Goal: Transaction & Acquisition: Book appointment/travel/reservation

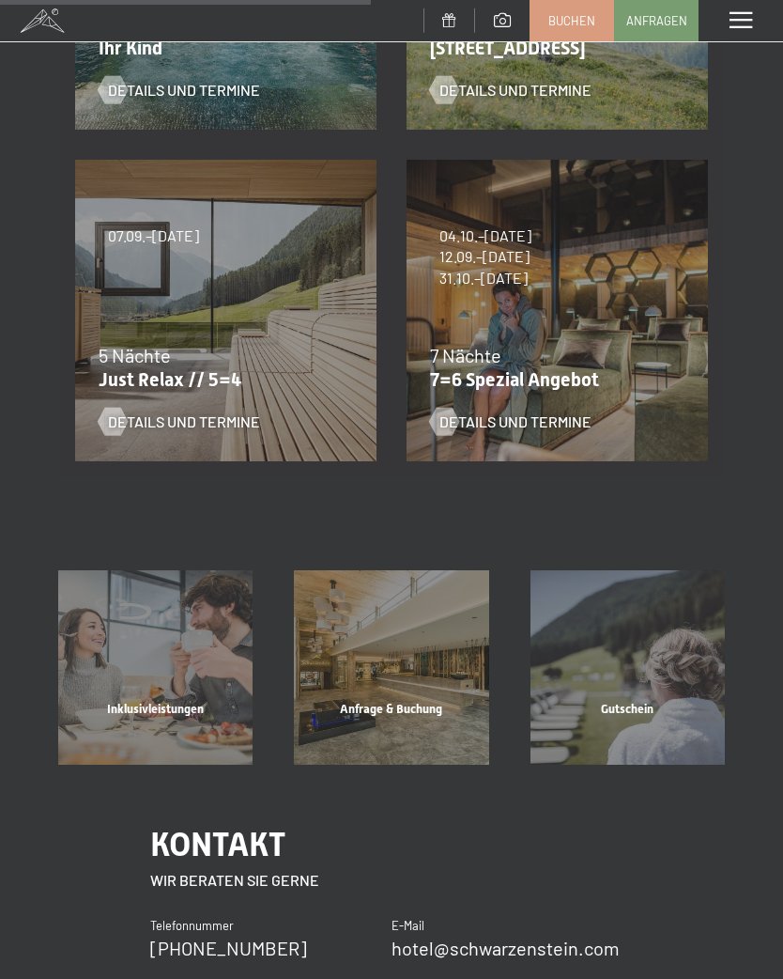
scroll to position [616, 0]
click at [618, 362] on div "7 Nächte" at bounding box center [552, 354] width 245 height 26
click at [593, 377] on p "7=6 Spezial Angebot" at bounding box center [552, 378] width 245 height 23
click at [547, 426] on span "Details und Termine" at bounding box center [516, 420] width 152 height 21
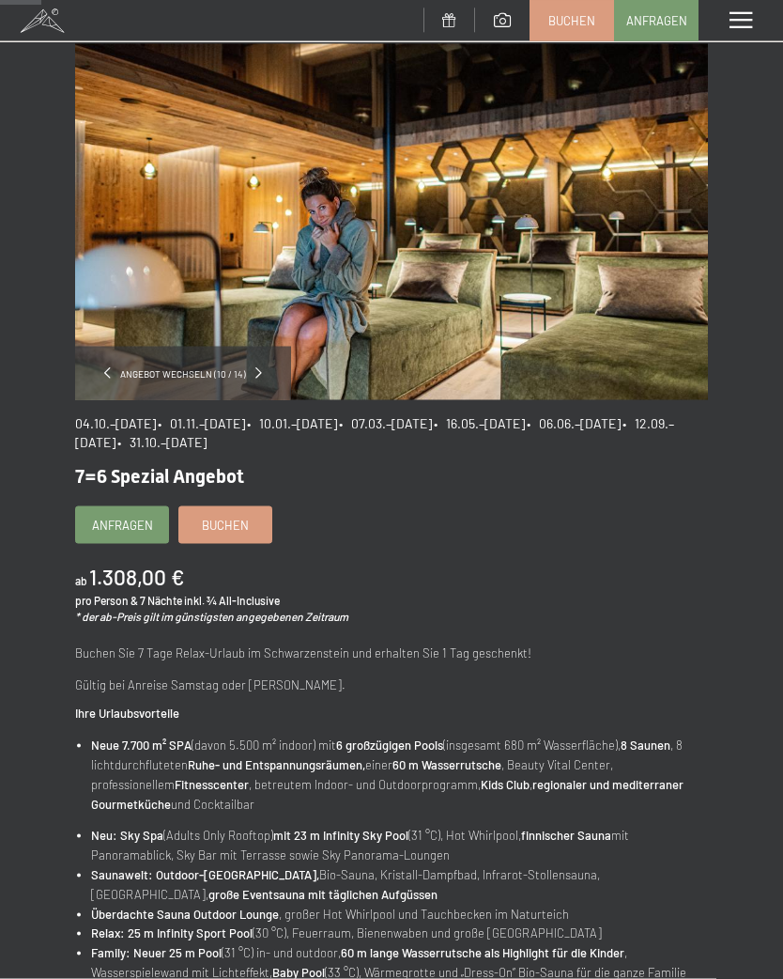
scroll to position [80, 0]
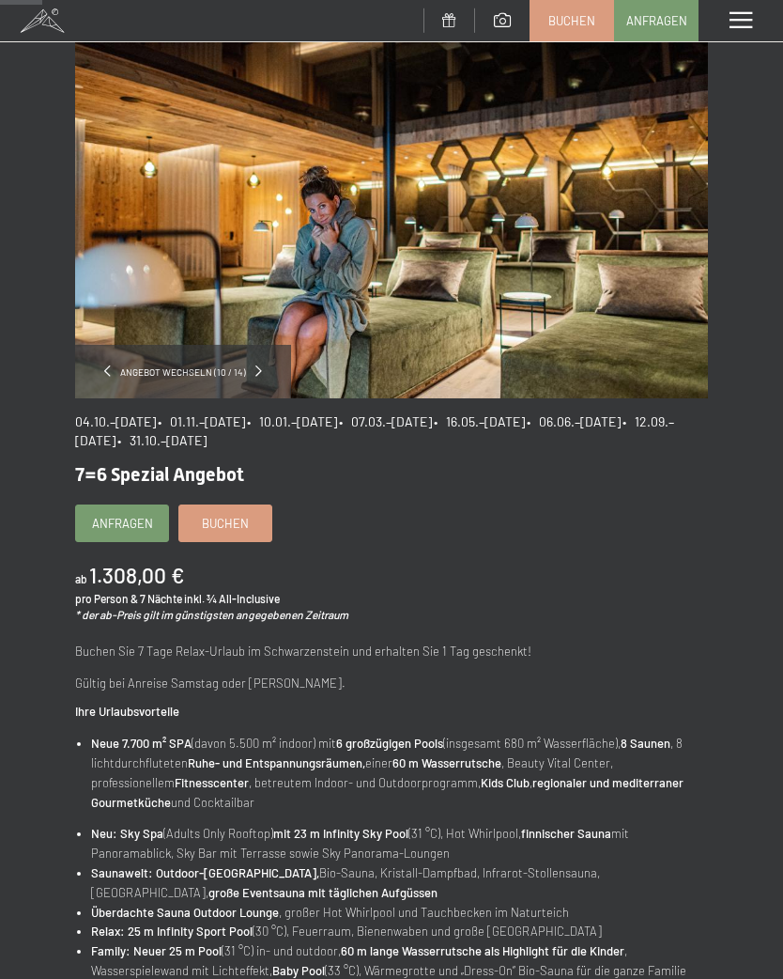
click at [255, 526] on link "Buchen" at bounding box center [225, 523] width 92 height 36
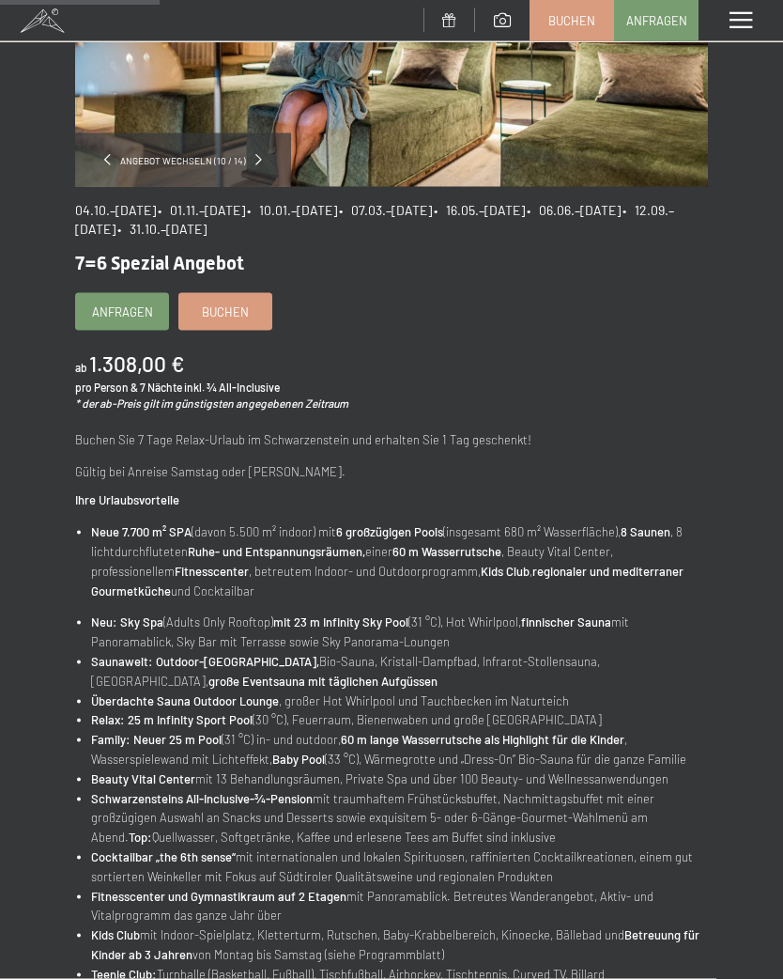
scroll to position [0, 0]
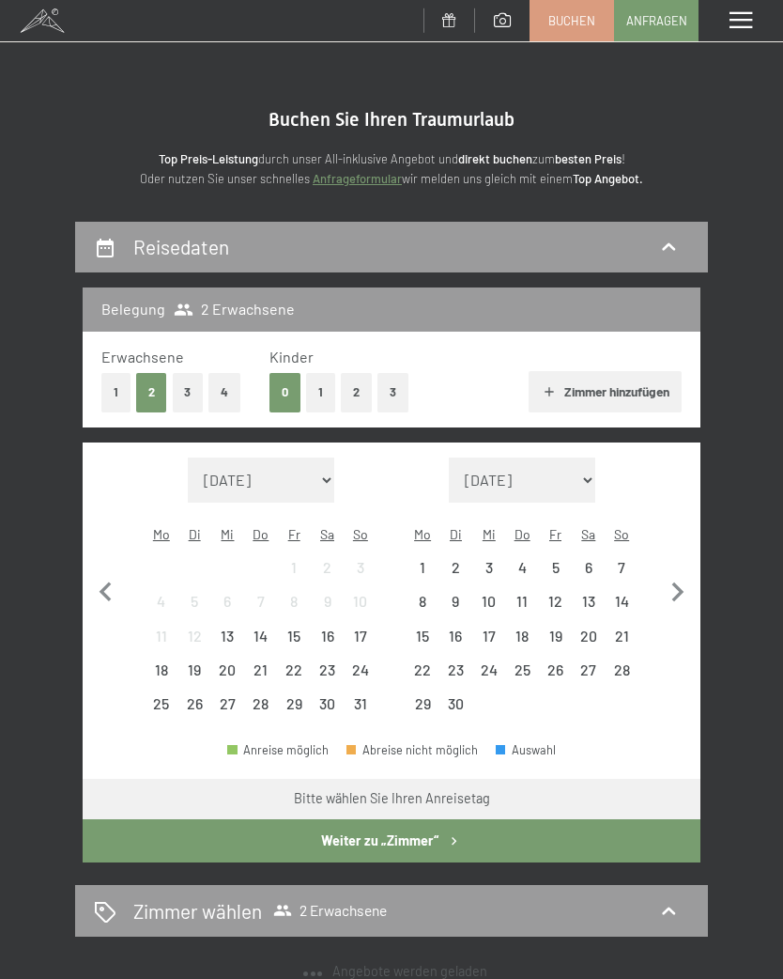
select select "[DATE]"
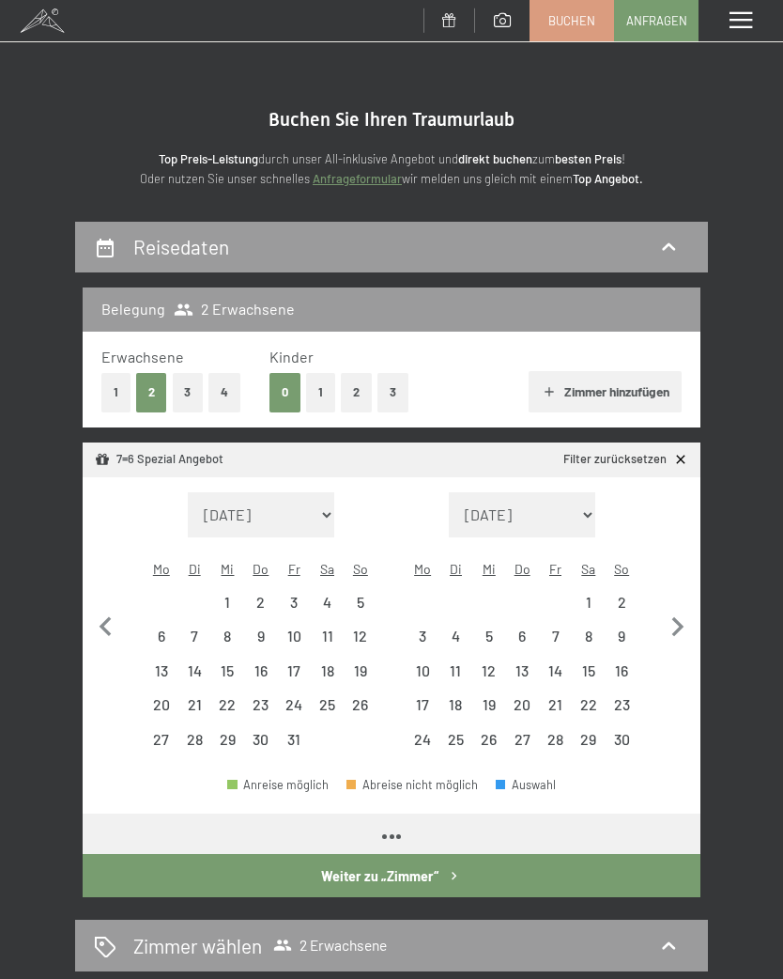
select select "[DATE]"
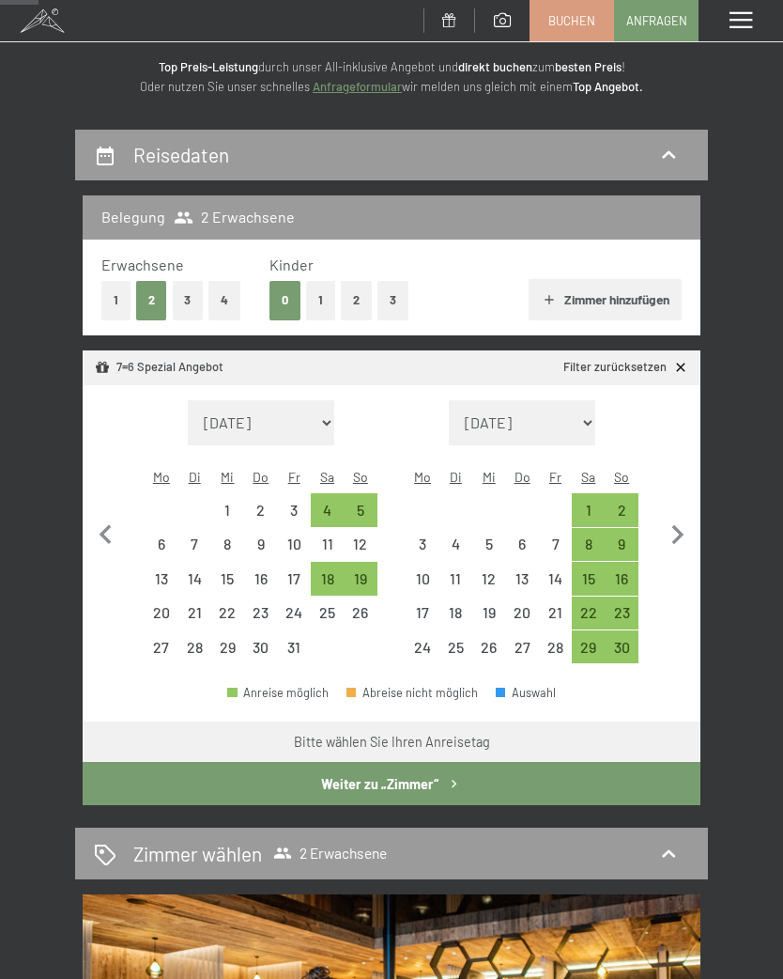
scroll to position [91, 0]
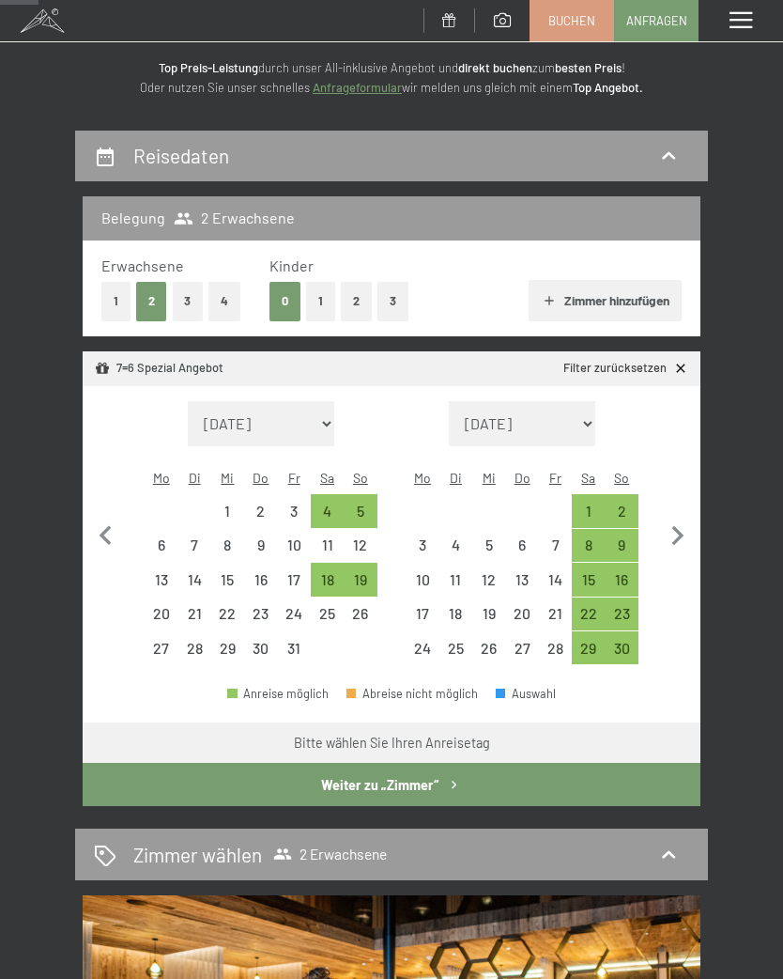
click at [376, 563] on div "19" at bounding box center [360, 579] width 33 height 33
select select "[DATE]"
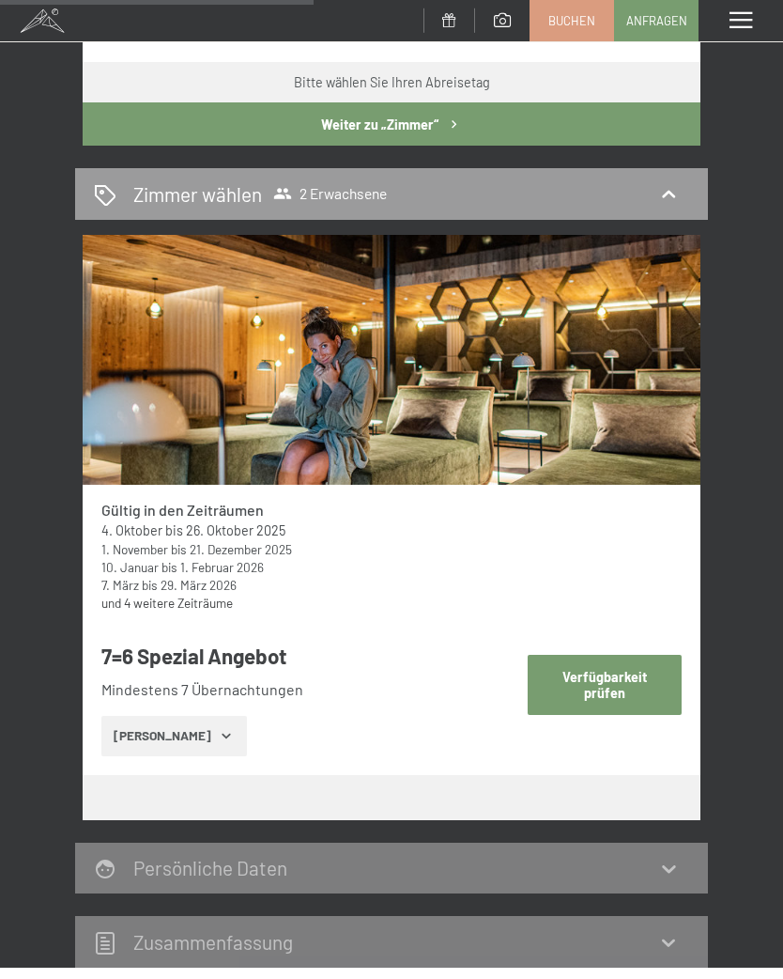
click at [625, 657] on button "Verfügbarkeit prüfen" at bounding box center [605, 684] width 155 height 59
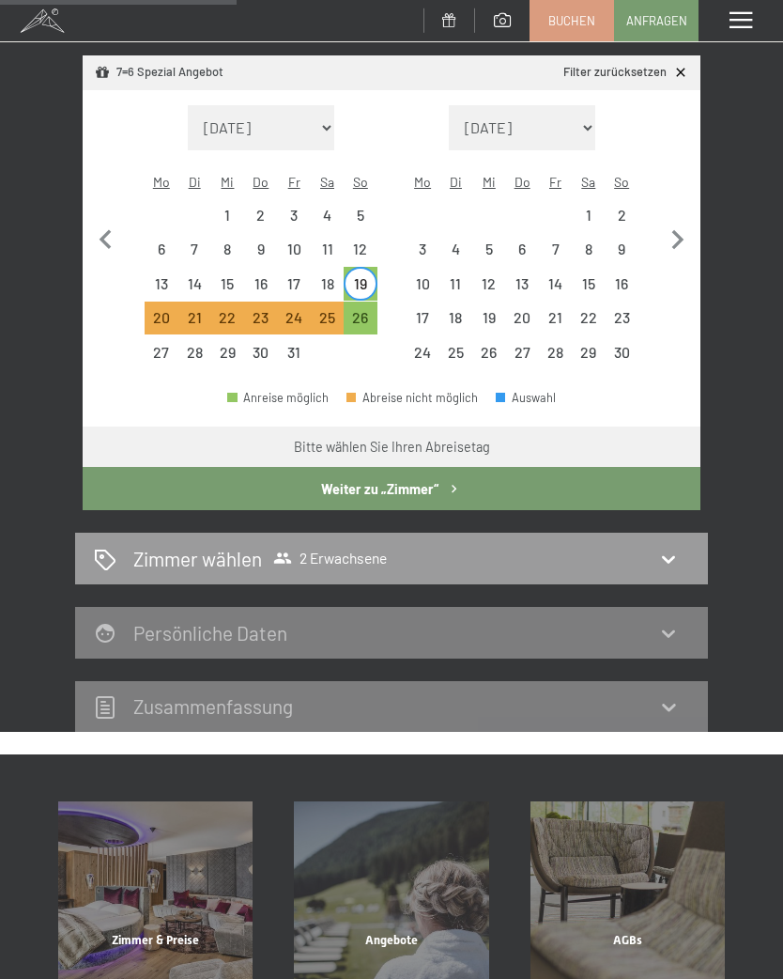
scroll to position [389, 0]
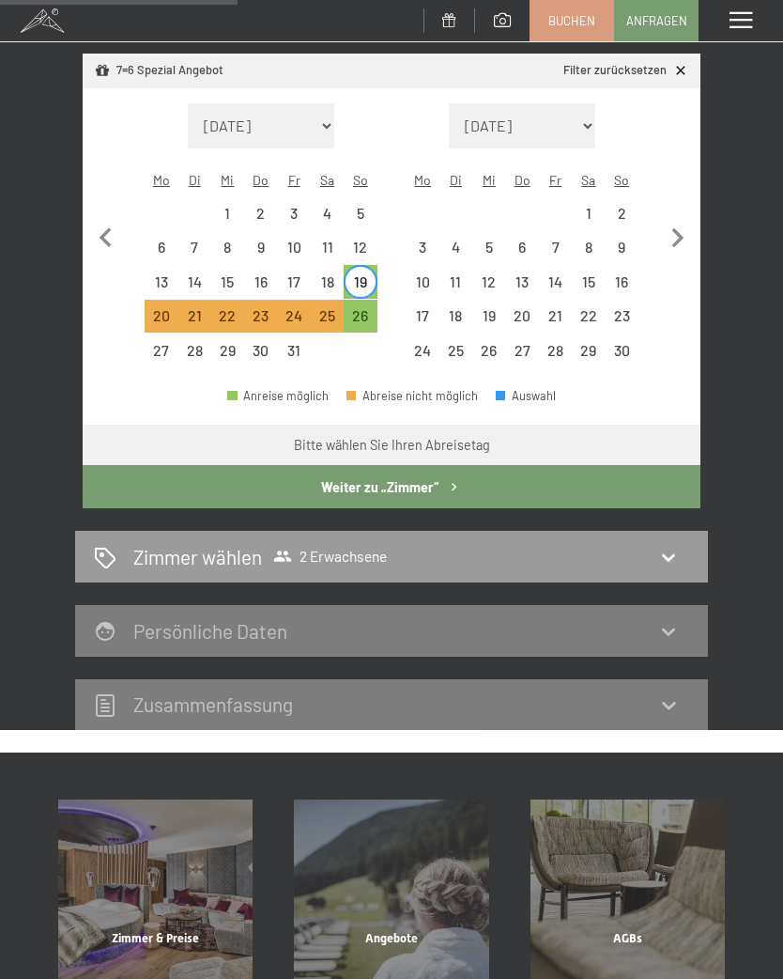
click at [452, 400] on div "Anreise möglich Abreise nicht möglich Auswahl" at bounding box center [392, 403] width 618 height 42
click at [488, 465] on button "Weiter zu „Zimmer“" at bounding box center [392, 486] width 618 height 43
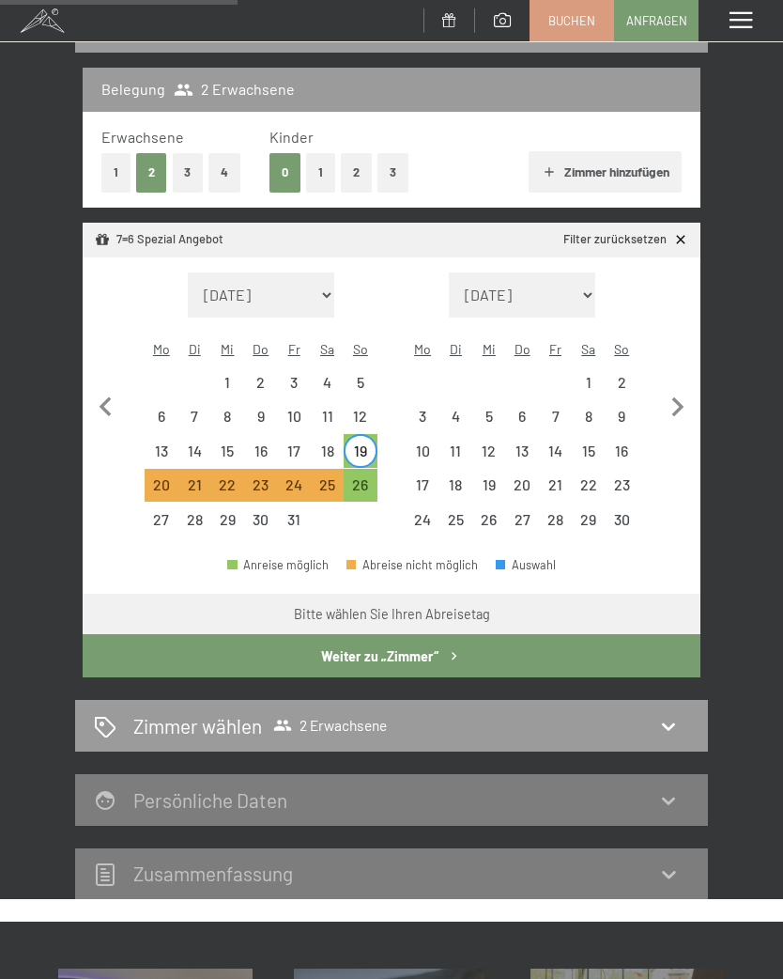
select select "[DATE]"
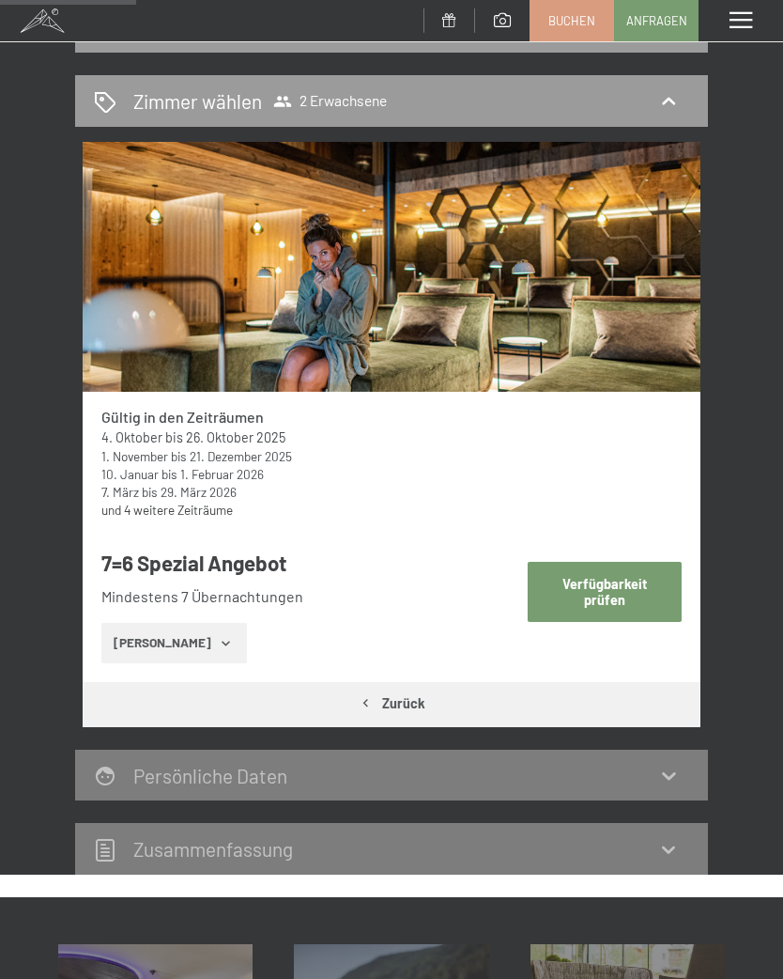
click at [218, 648] on button "[PERSON_NAME]" at bounding box center [174, 643] width 146 height 41
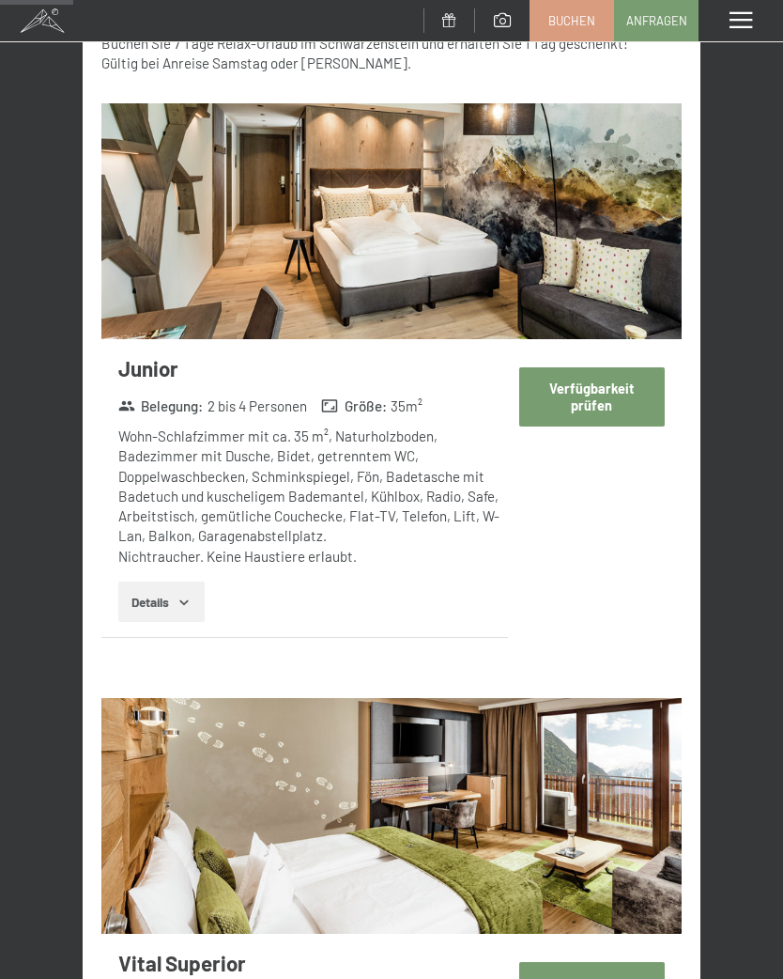
click at [620, 383] on button "Verfügbarkeit prüfen" at bounding box center [592, 396] width 146 height 59
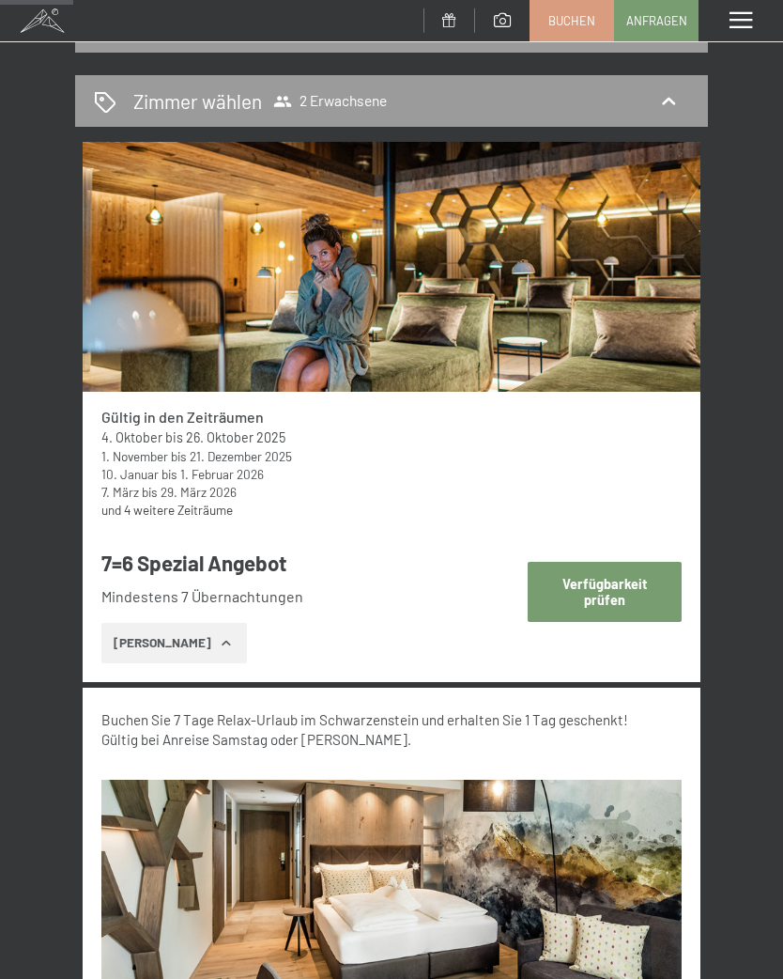
select select "[DATE]"
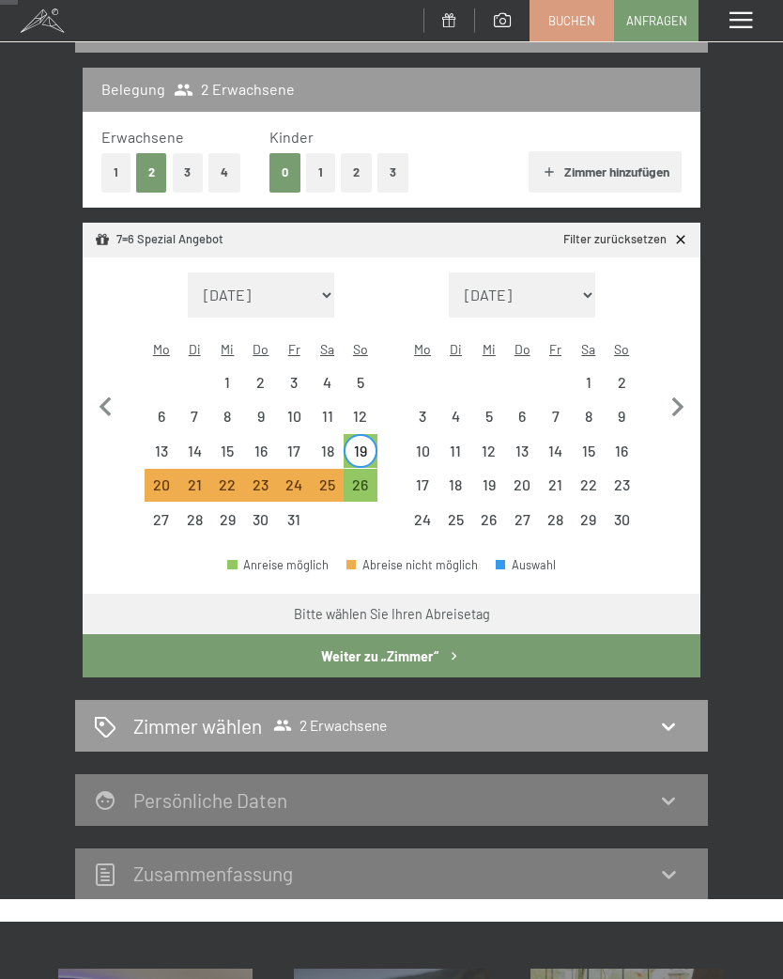
click at [435, 645] on button "Weiter zu „Zimmer“" at bounding box center [392, 655] width 618 height 43
select select "[DATE]"
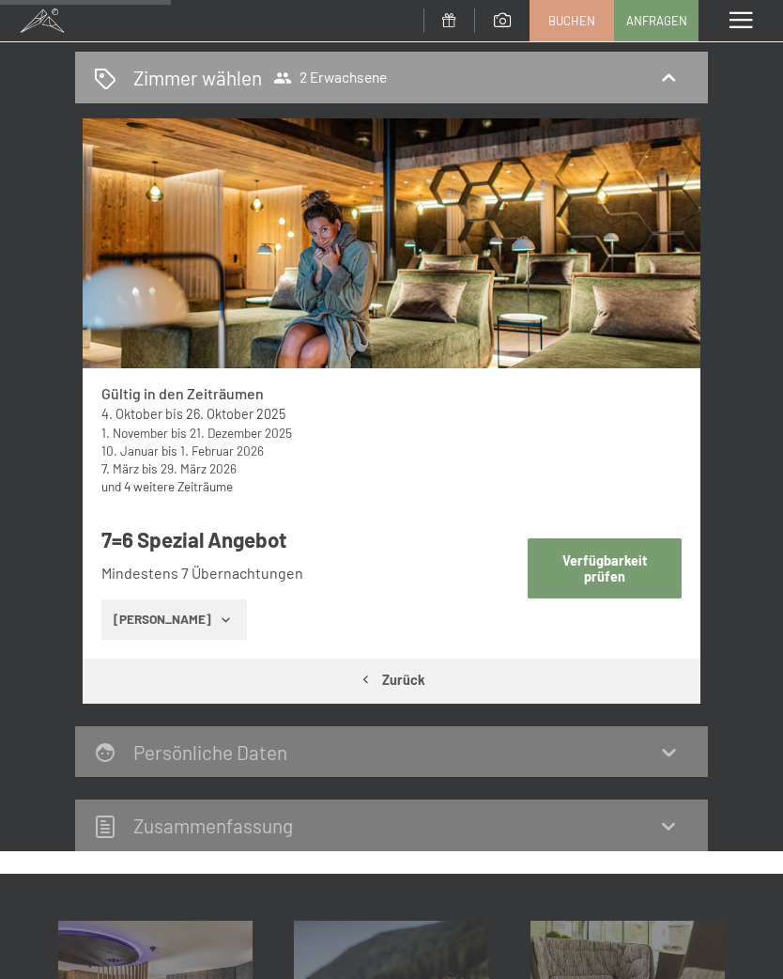
scroll to position [241, 0]
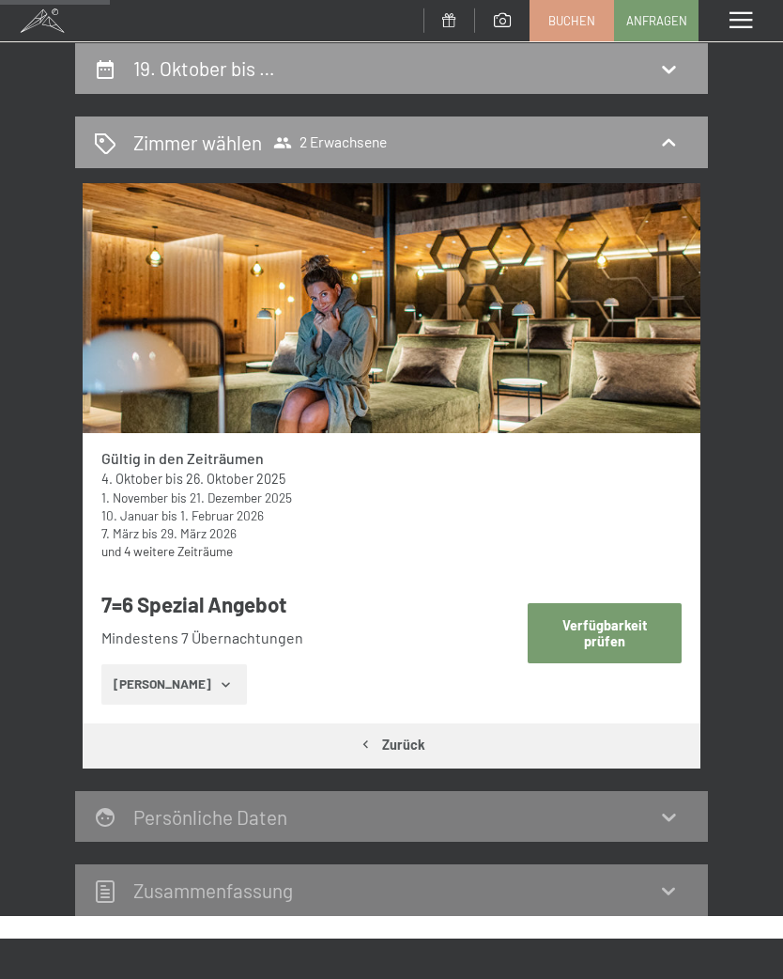
click at [635, 633] on button "Verfügbarkeit prüfen" at bounding box center [605, 632] width 155 height 59
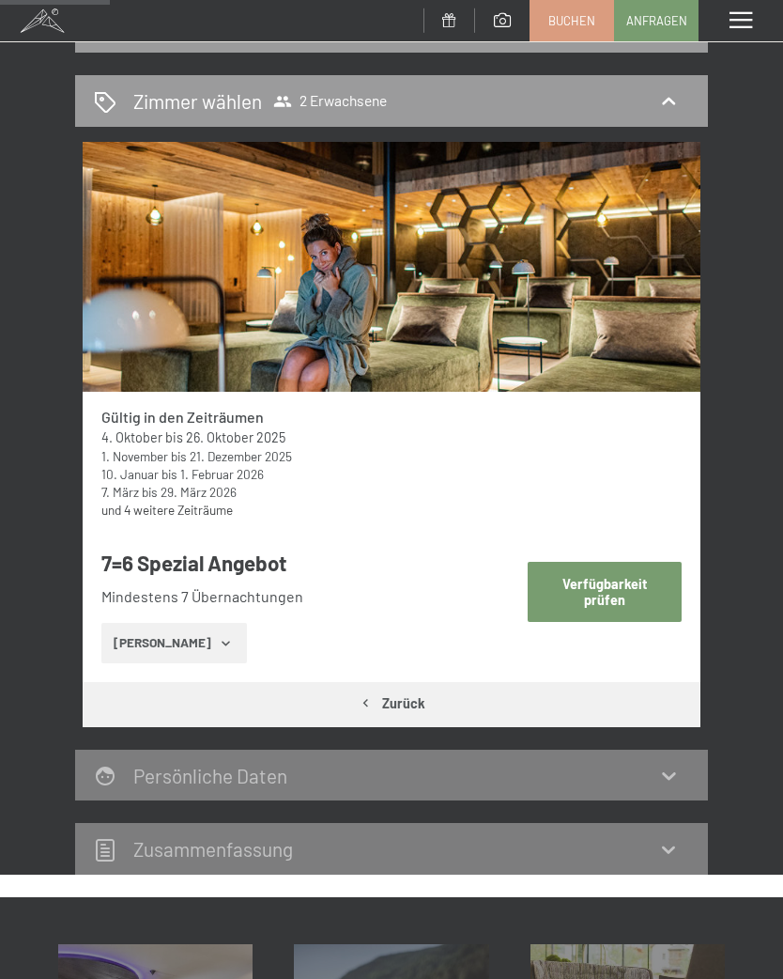
select select "[DATE]"
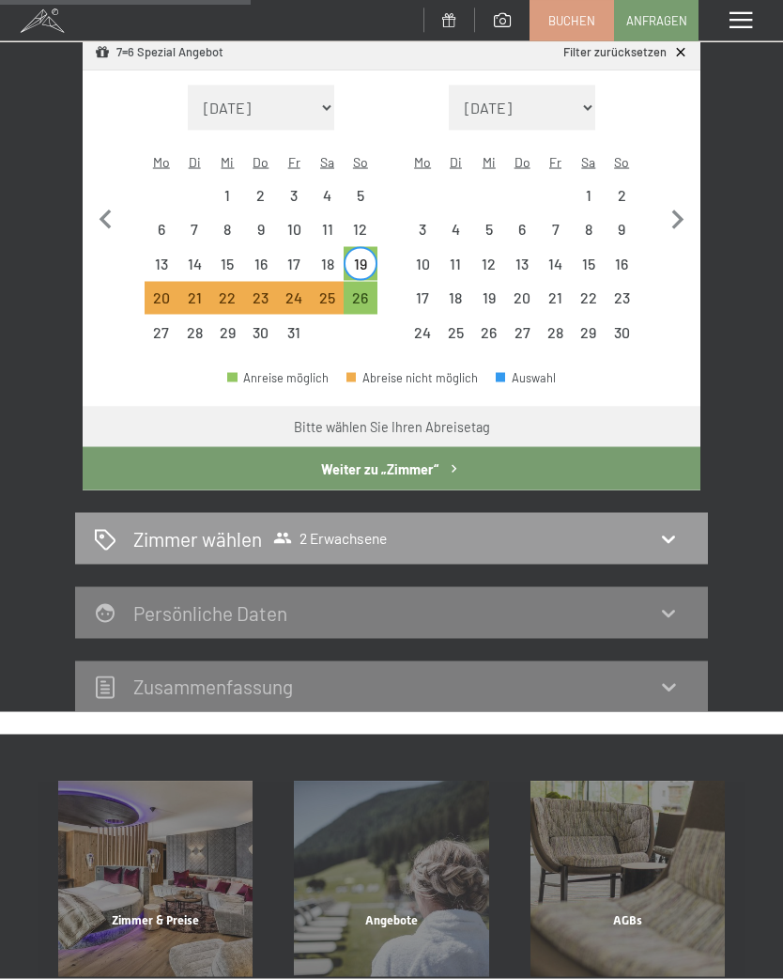
scroll to position [410, 0]
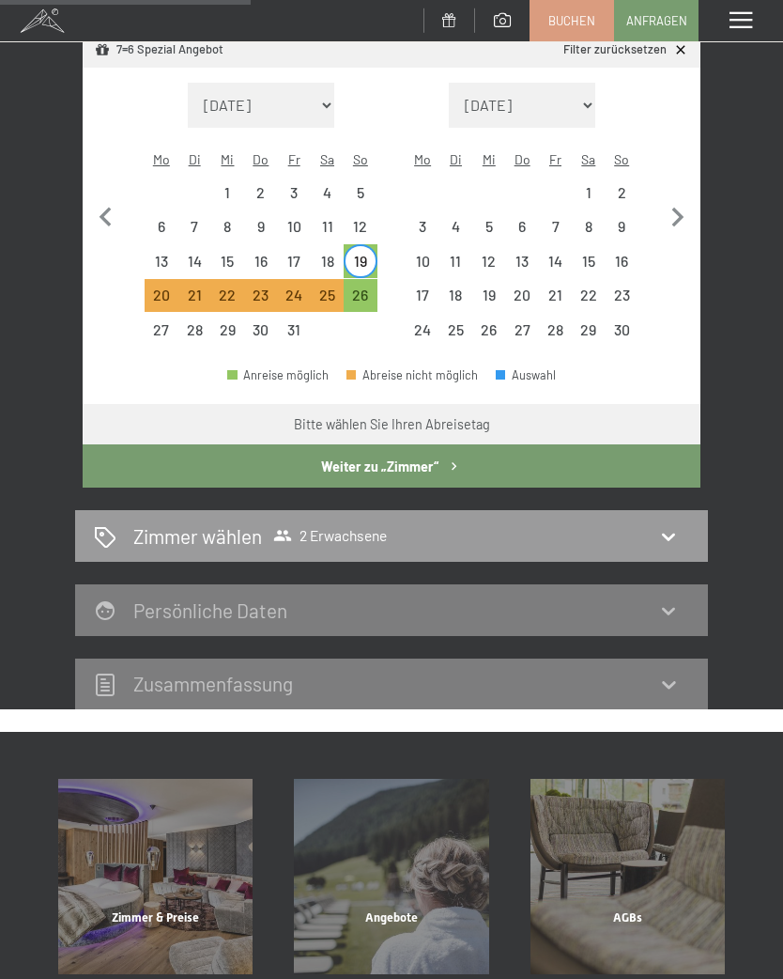
click at [451, 458] on icon "button" at bounding box center [454, 466] width 16 height 16
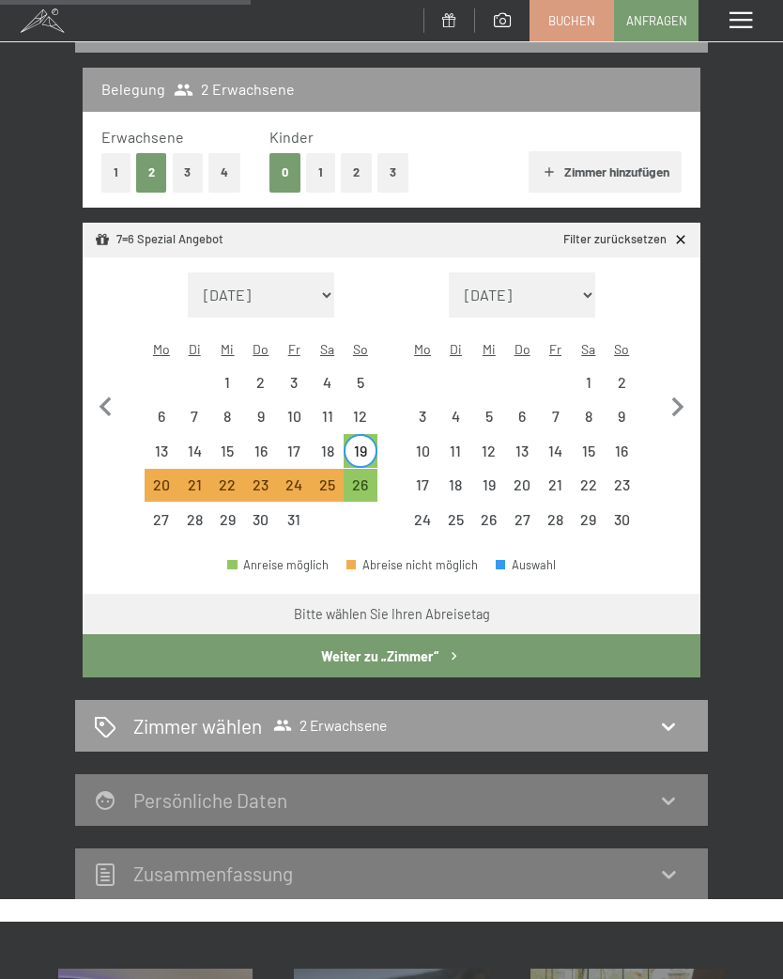
select select "[DATE]"
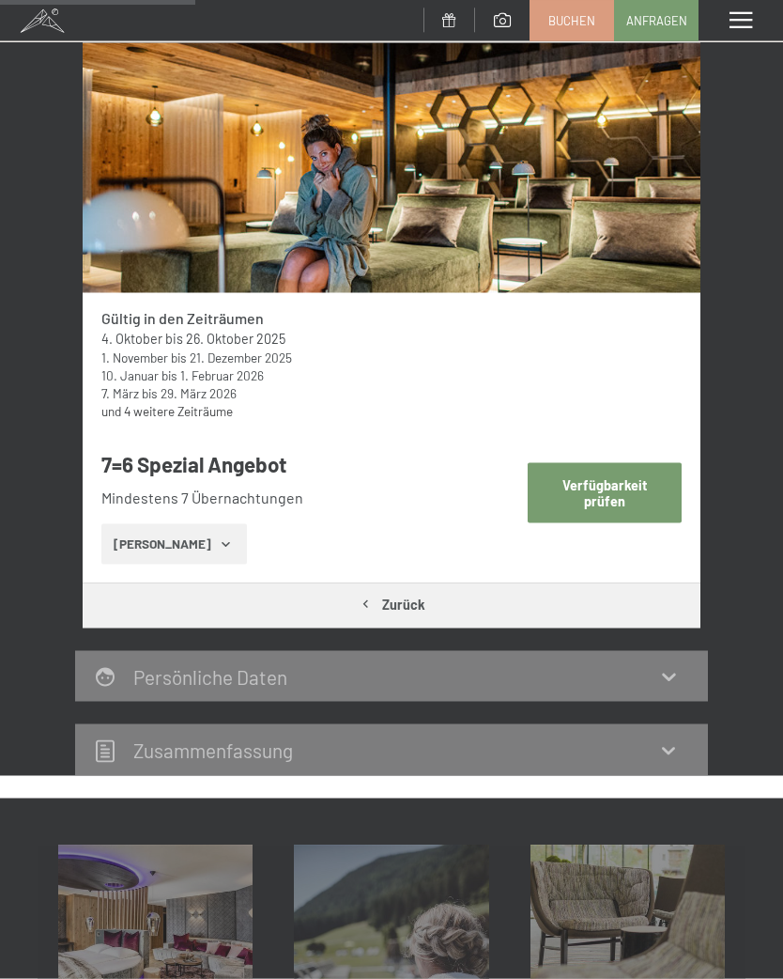
scroll to position [319, 0]
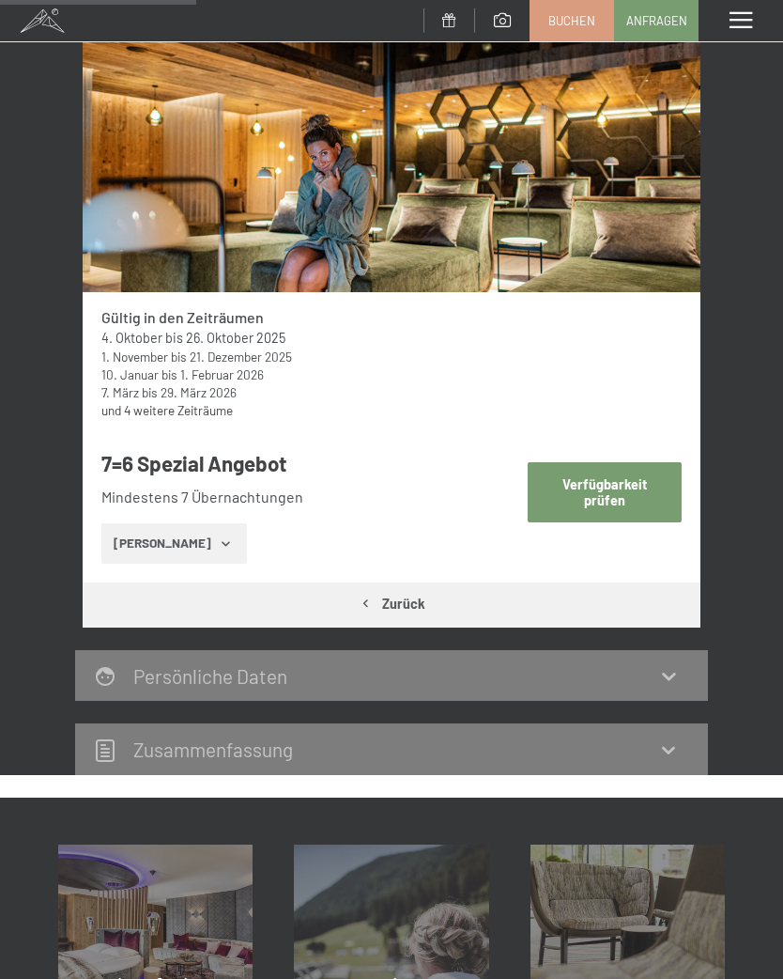
click at [611, 487] on button "Verfügbarkeit prüfen" at bounding box center [605, 491] width 155 height 59
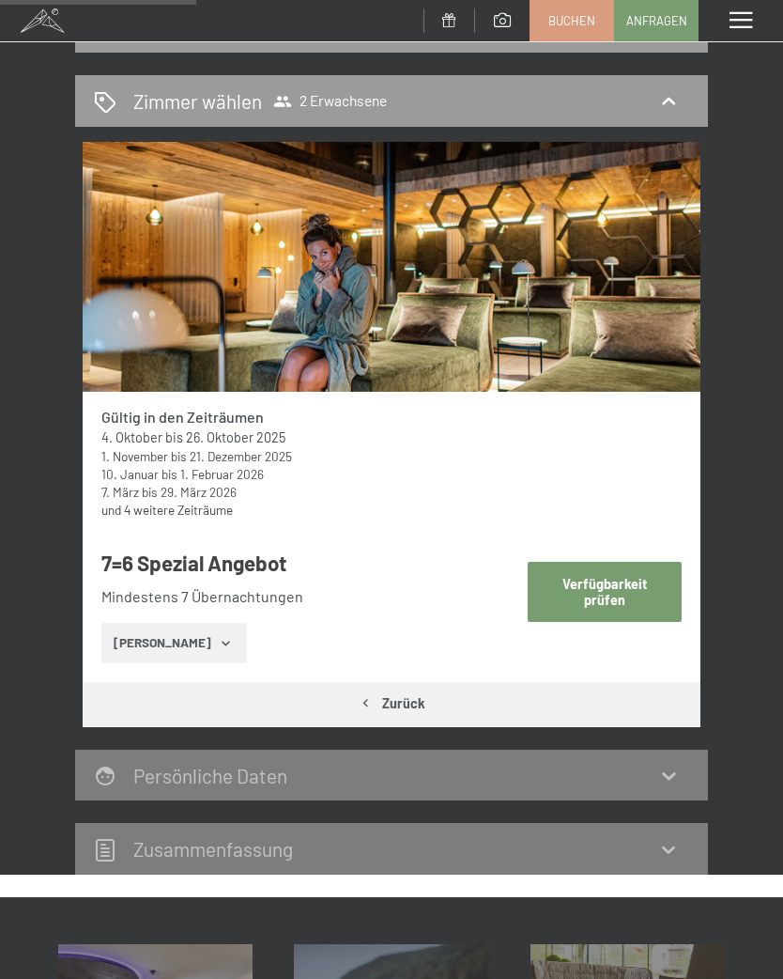
select select "[DATE]"
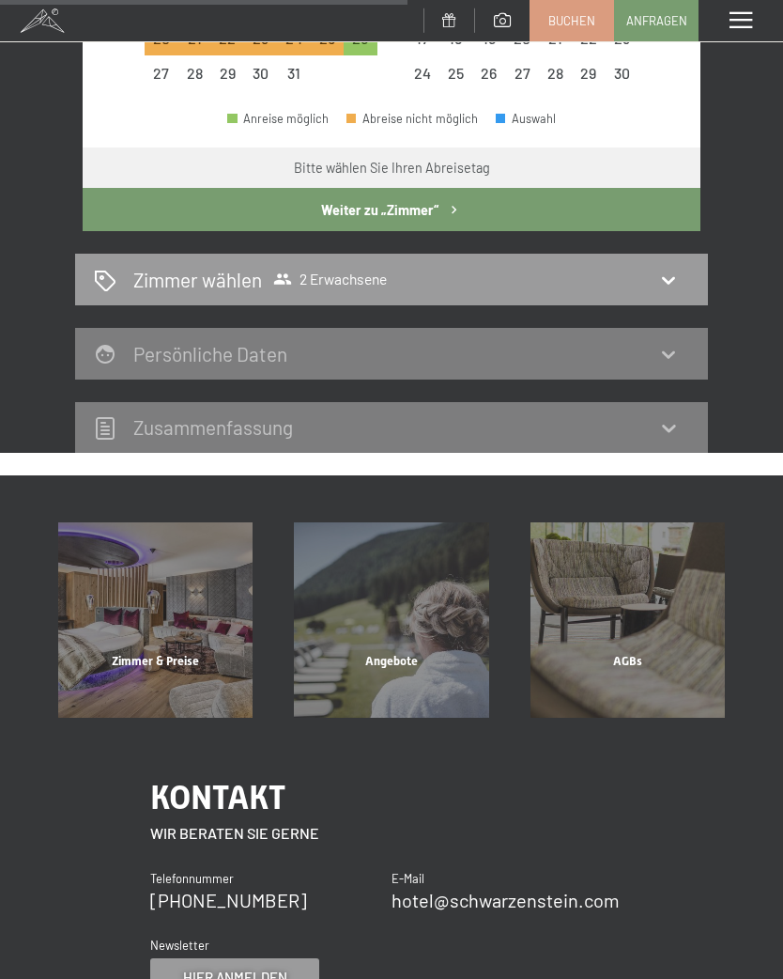
click at [558, 266] on div "Zimmer wählen 2 Erwachsene" at bounding box center [391, 279] width 595 height 27
select select "[DATE]"
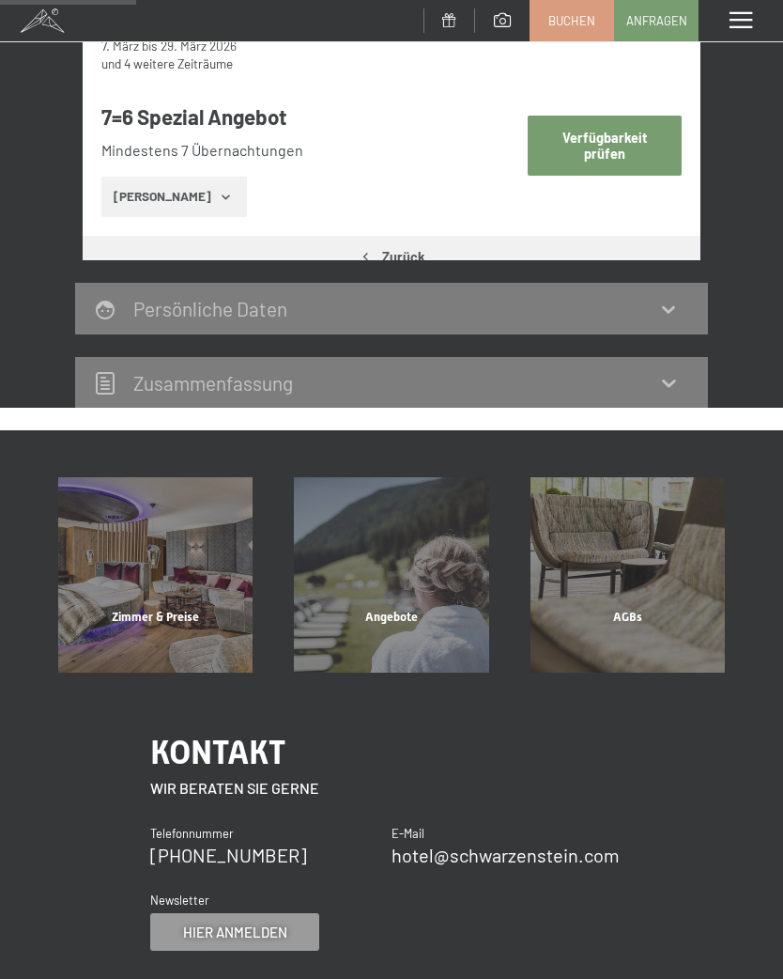
scroll to position [220, 0]
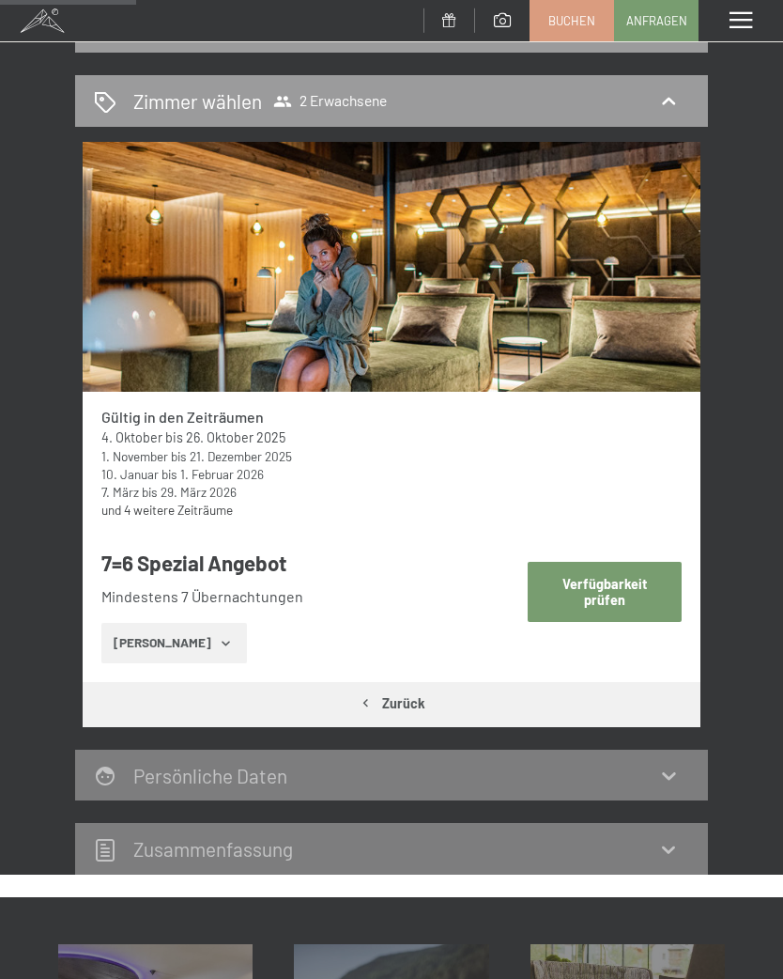
click at [223, 649] on button "[PERSON_NAME]" at bounding box center [174, 643] width 146 height 41
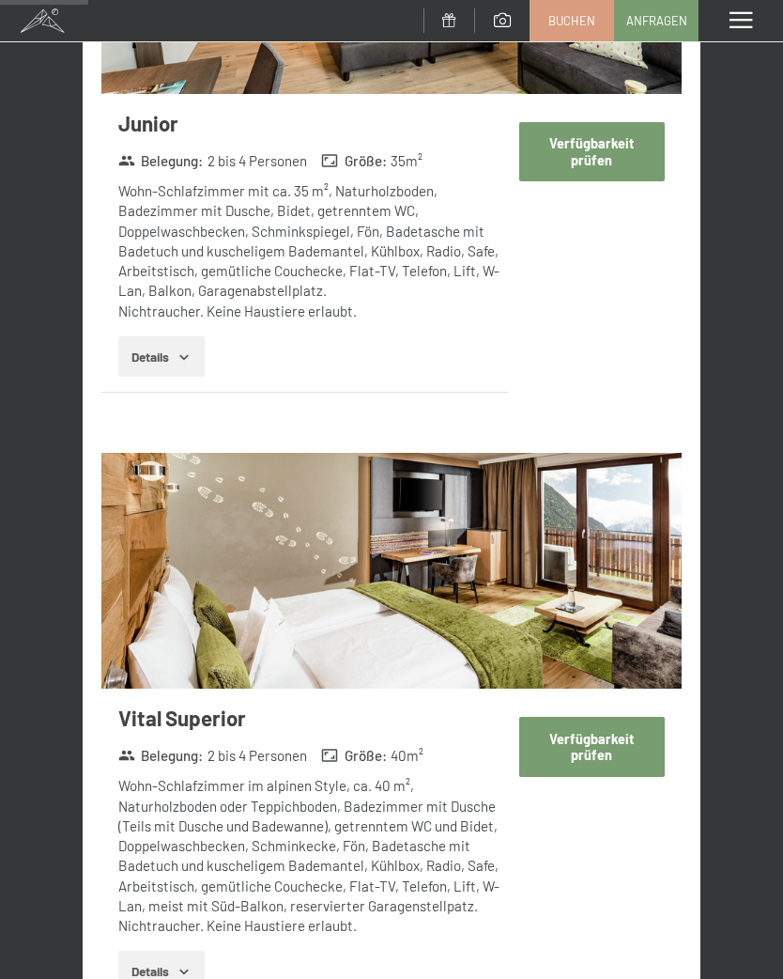
scroll to position [1152, 0]
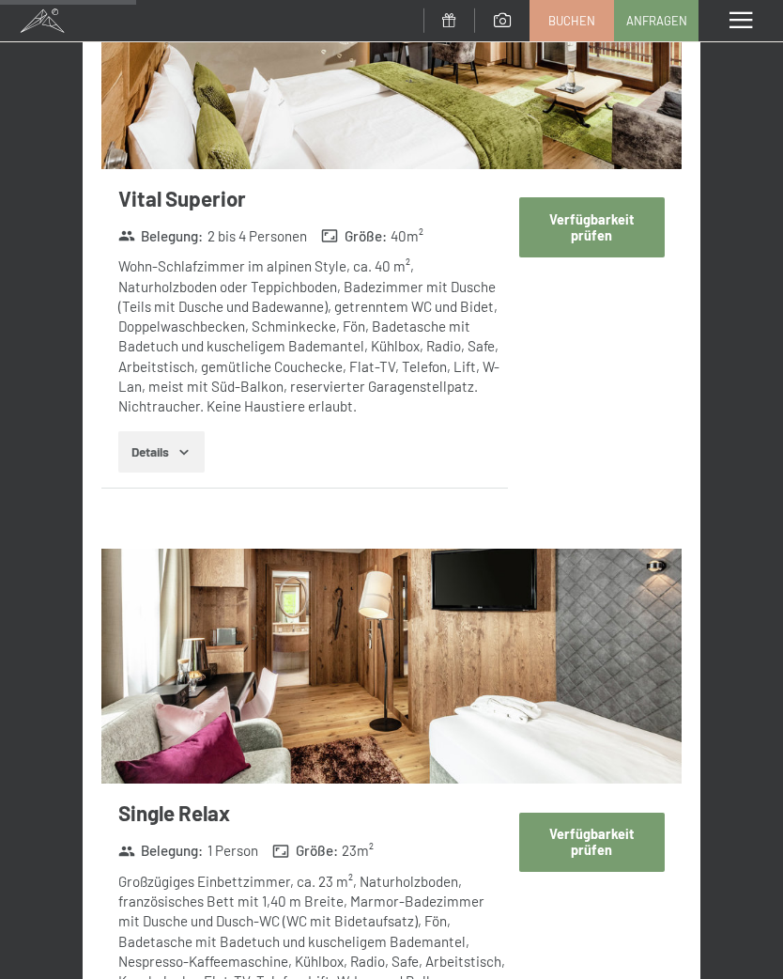
click at [626, 226] on button "Verfügbarkeit prüfen" at bounding box center [592, 226] width 146 height 59
select select "[DATE]"
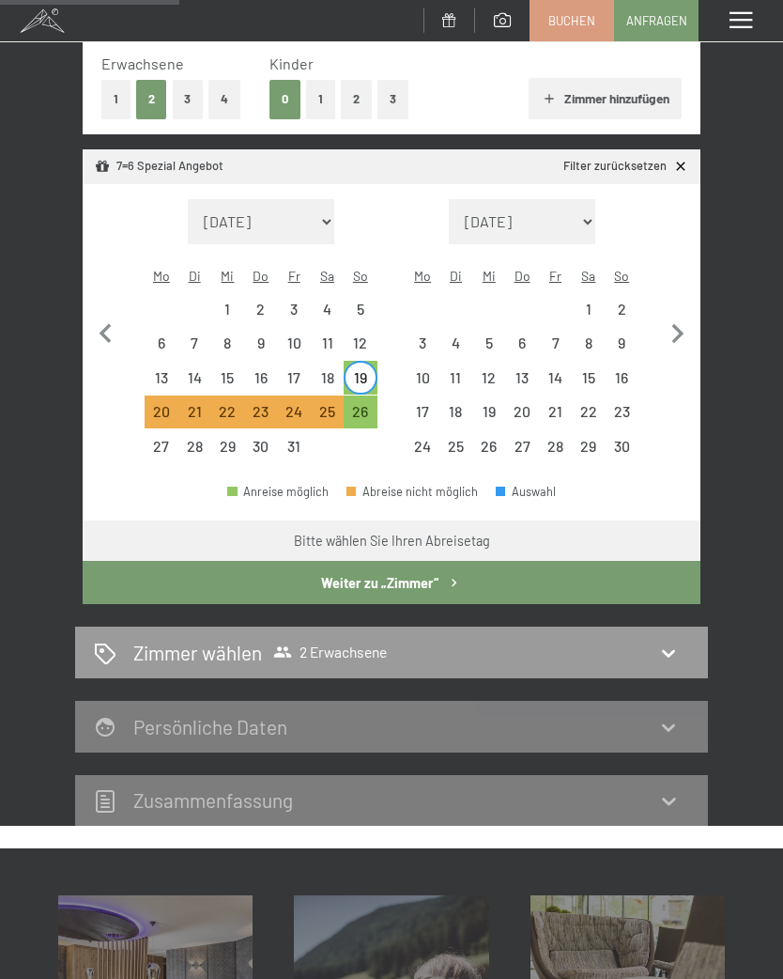
scroll to position [295, 0]
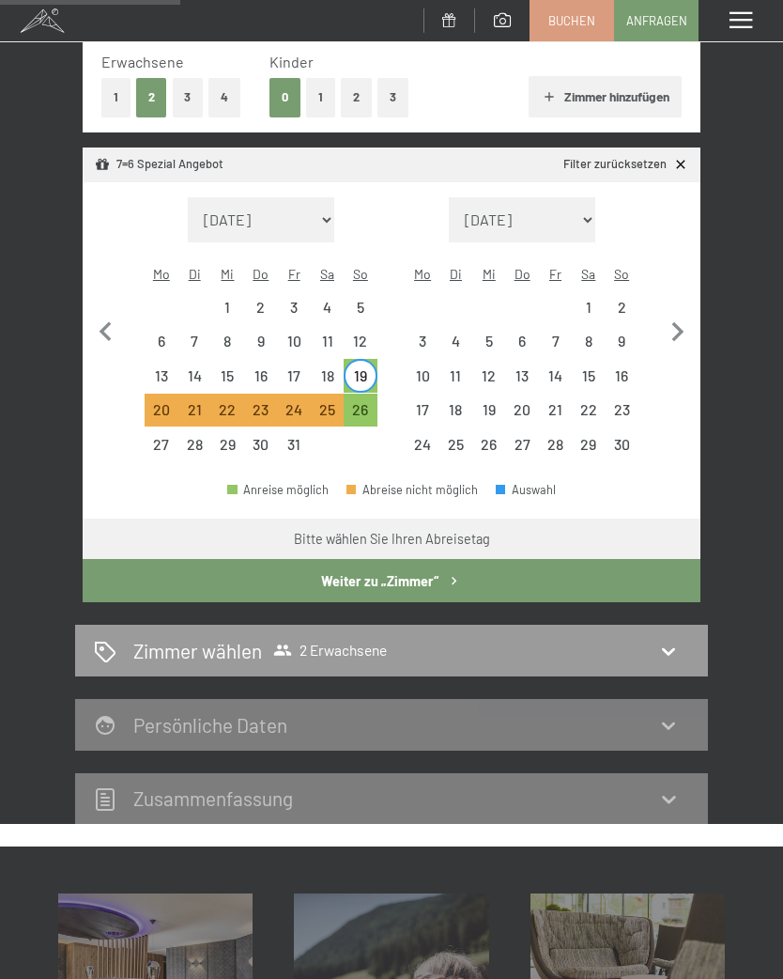
click at [372, 402] on div "26" at bounding box center [360, 416] width 29 height 29
select select "[DATE]"
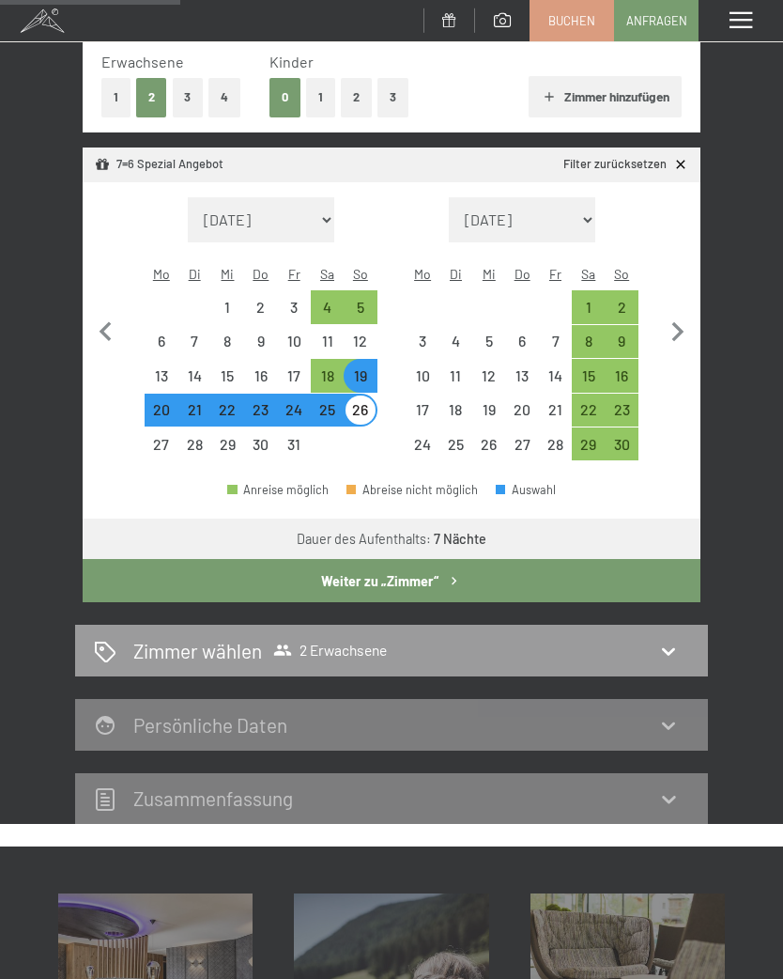
select select "[DATE]"
click at [372, 402] on div "26" at bounding box center [360, 416] width 29 height 29
select select "[DATE]"
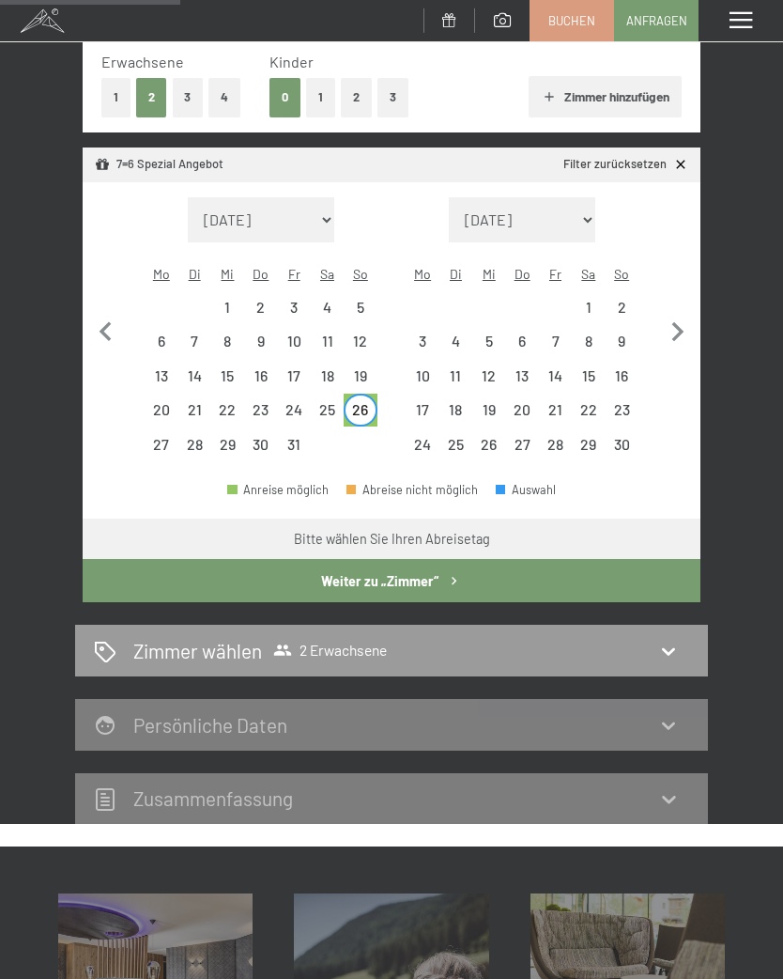
click at [626, 300] on div "2" at bounding box center [622, 314] width 29 height 29
select select "[DATE]"
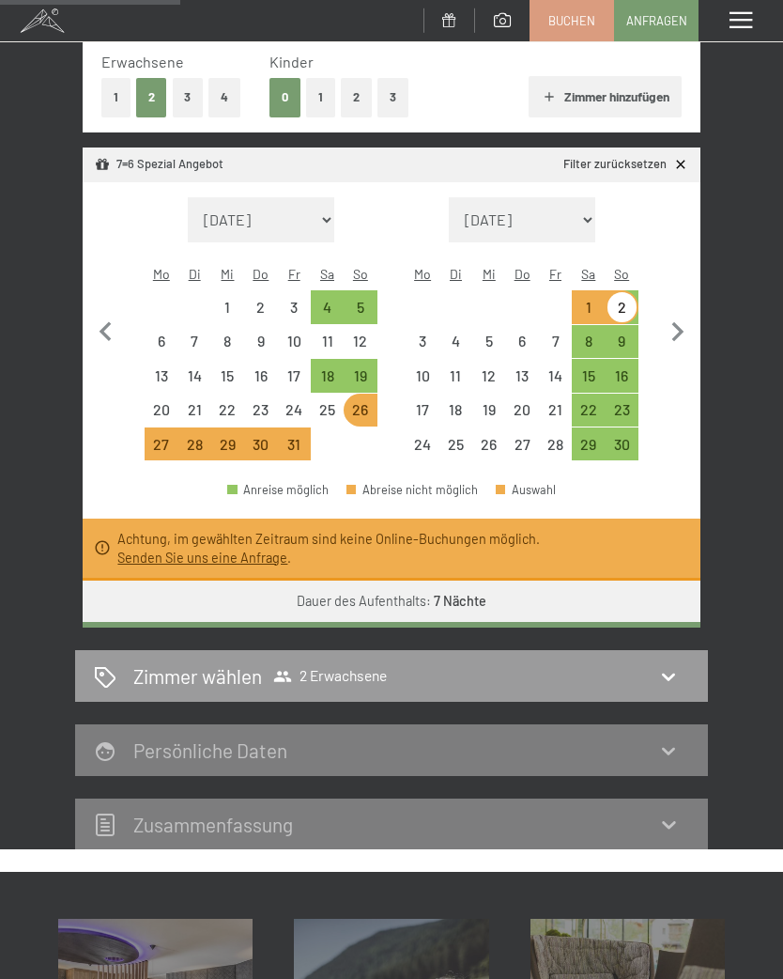
select select "[DATE]"
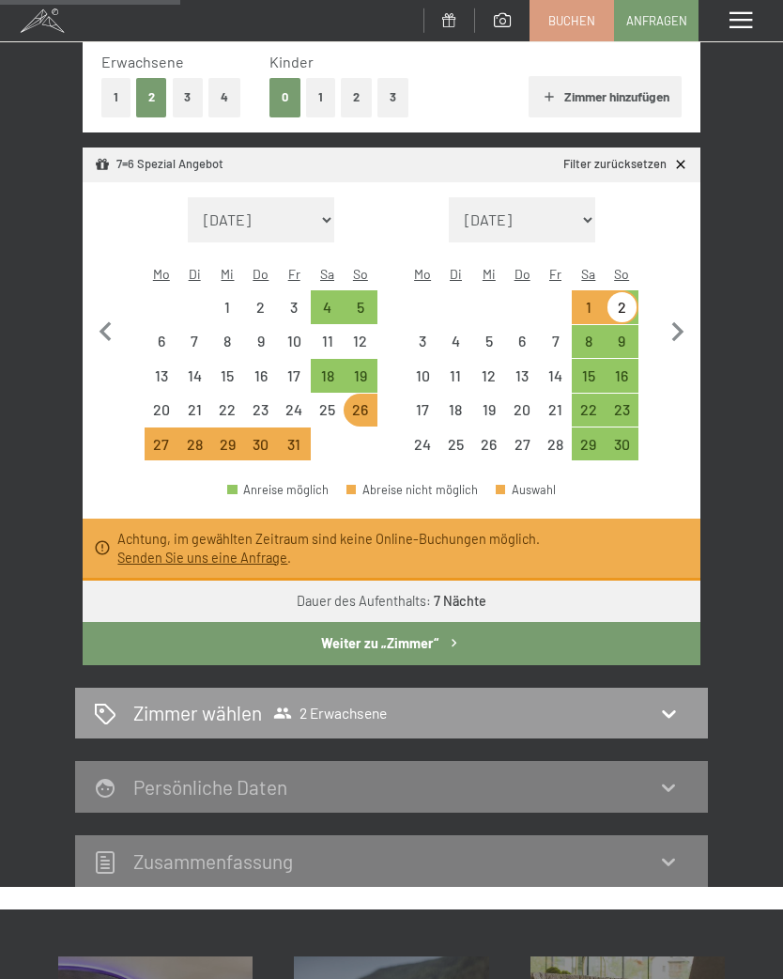
click at [370, 368] on div "19" at bounding box center [360, 382] width 29 height 29
select select "[DATE]"
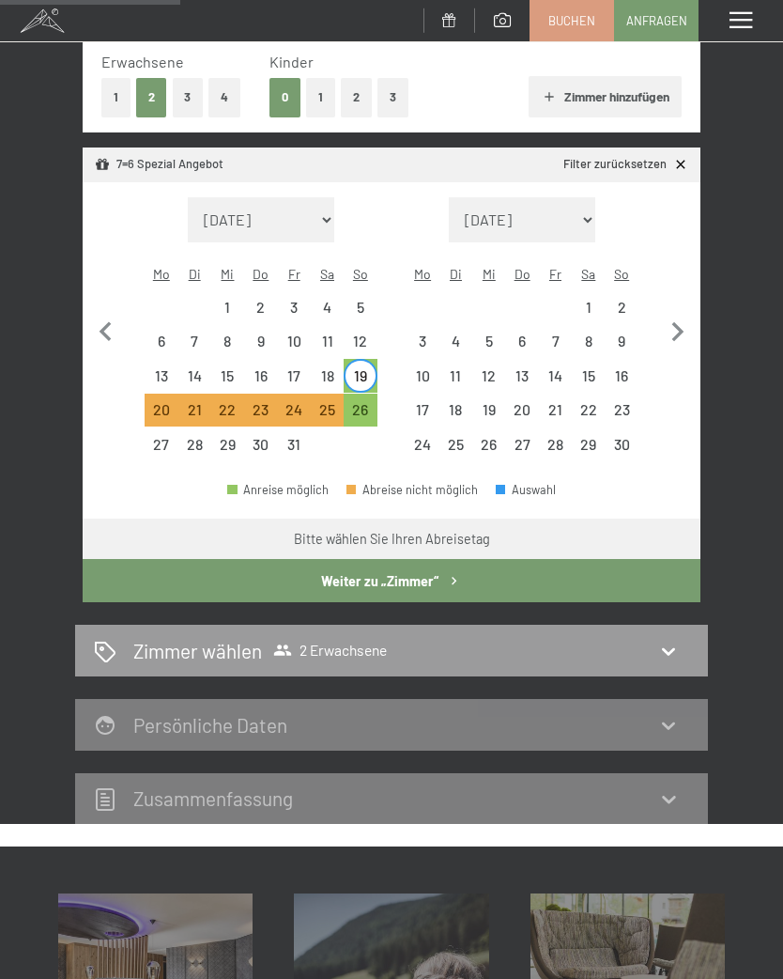
click at [365, 402] on div "26" at bounding box center [360, 416] width 29 height 29
select select "[DATE]"
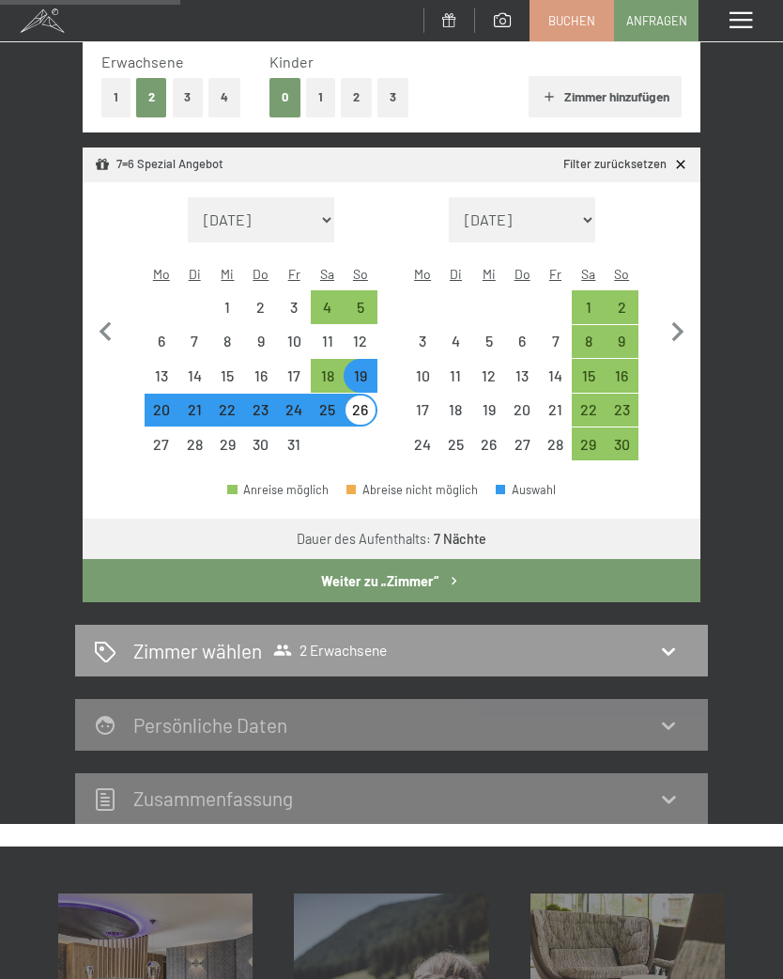
select select "[DATE]"
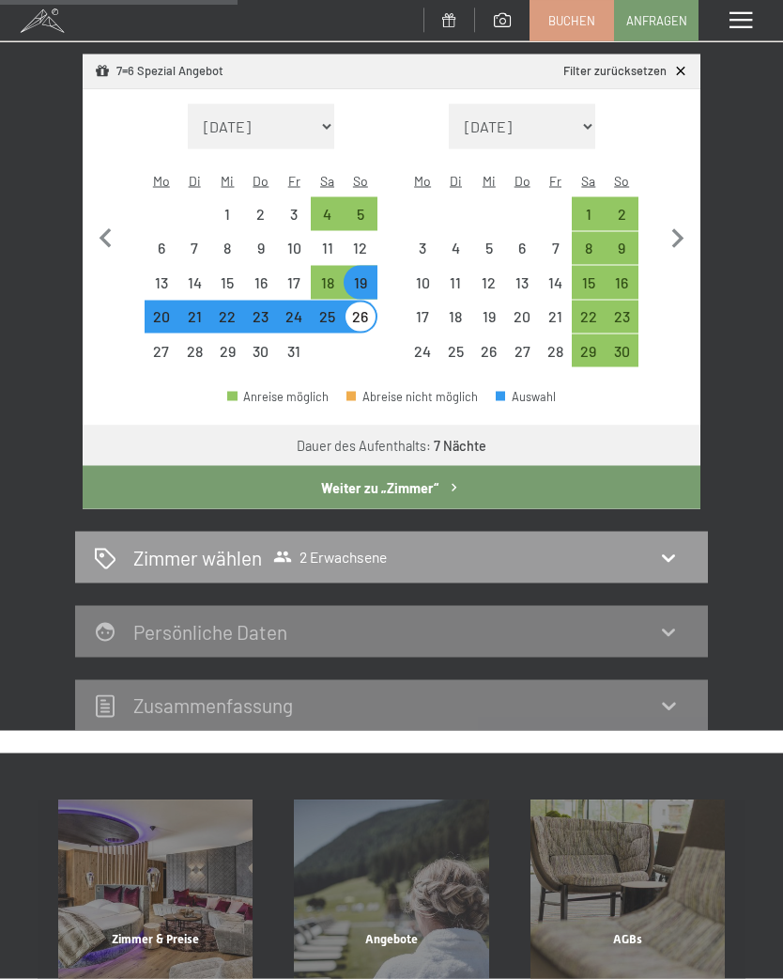
scroll to position [389, 0]
click at [443, 470] on button "Weiter zu „Zimmer“" at bounding box center [392, 486] width 618 height 43
select select "[DATE]"
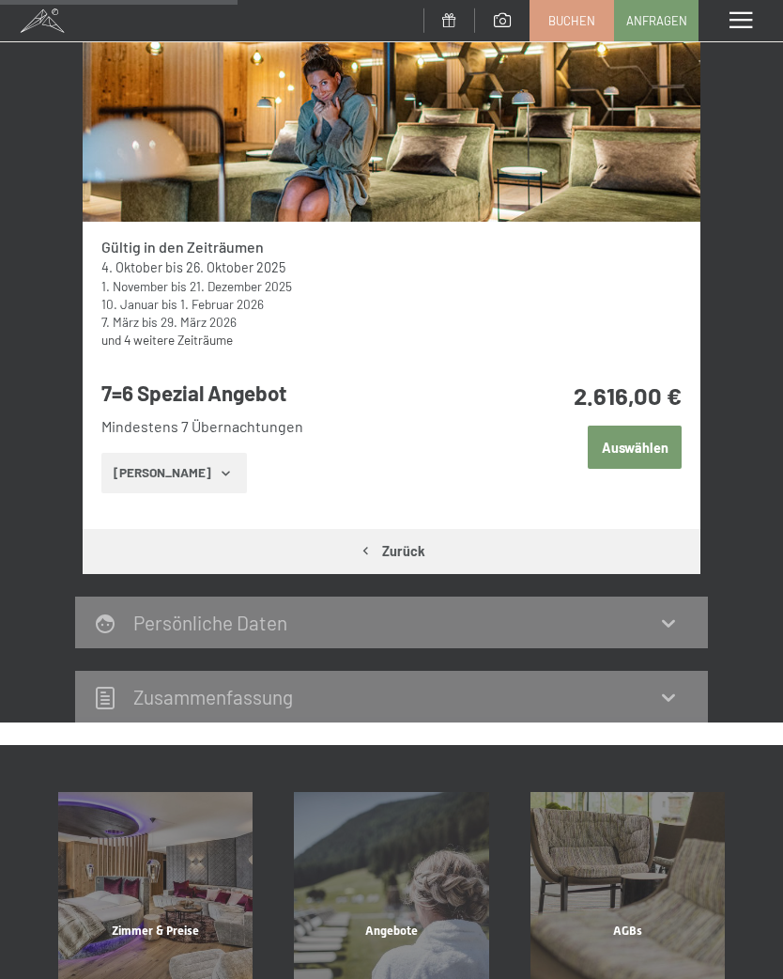
scroll to position [392, 0]
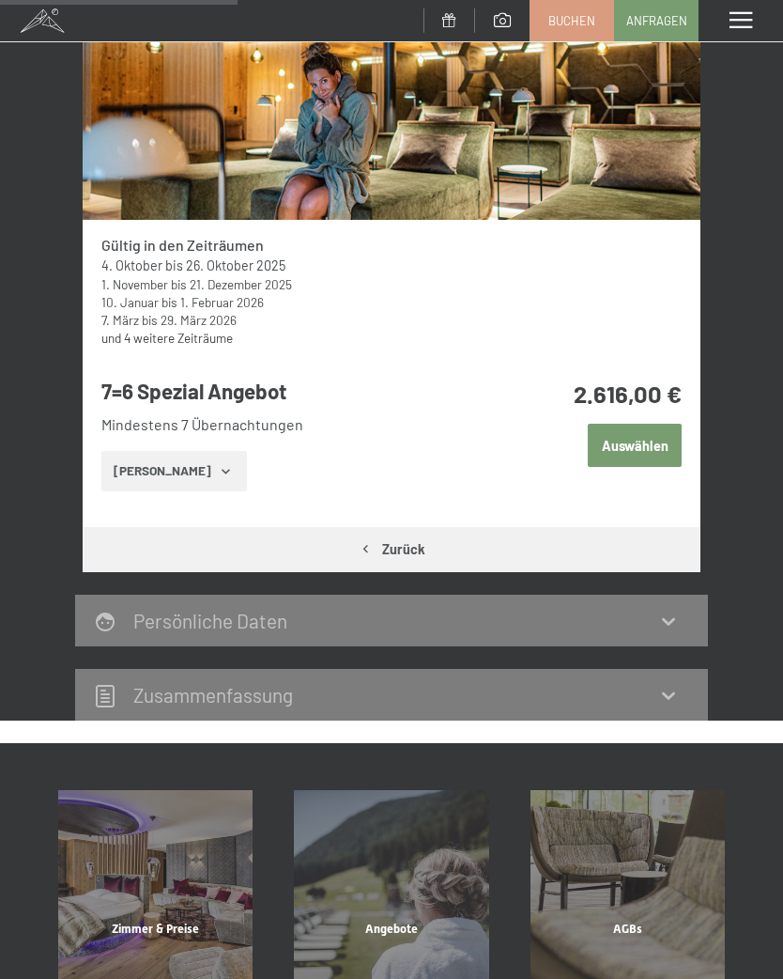
click at [652, 450] on button "Auswählen" at bounding box center [635, 445] width 94 height 43
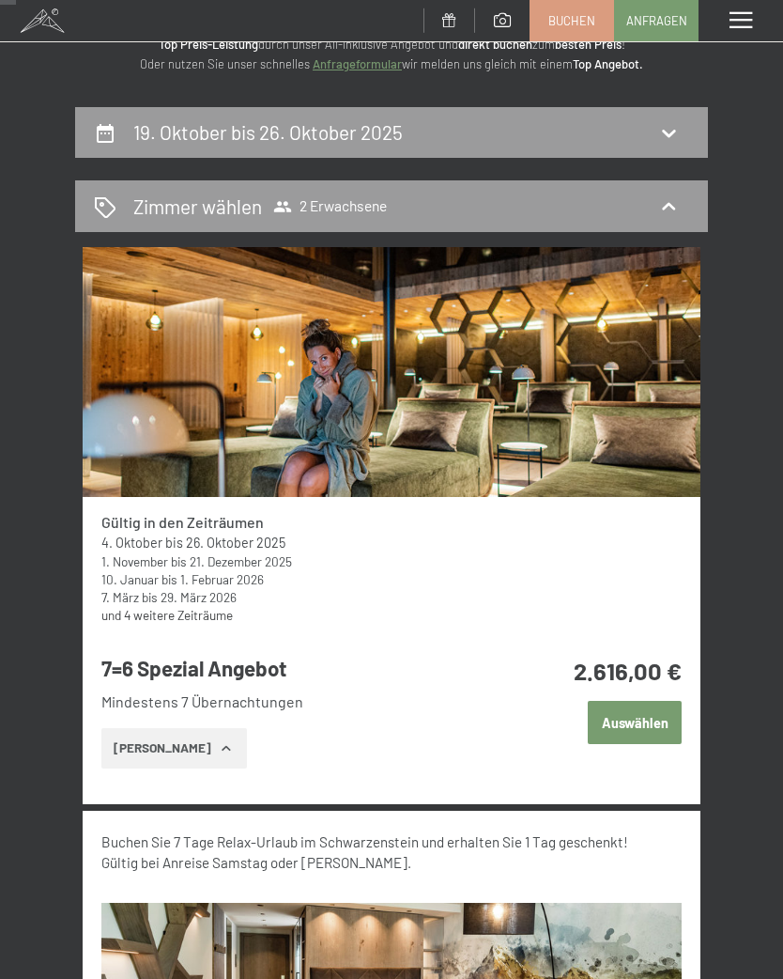
scroll to position [0, 0]
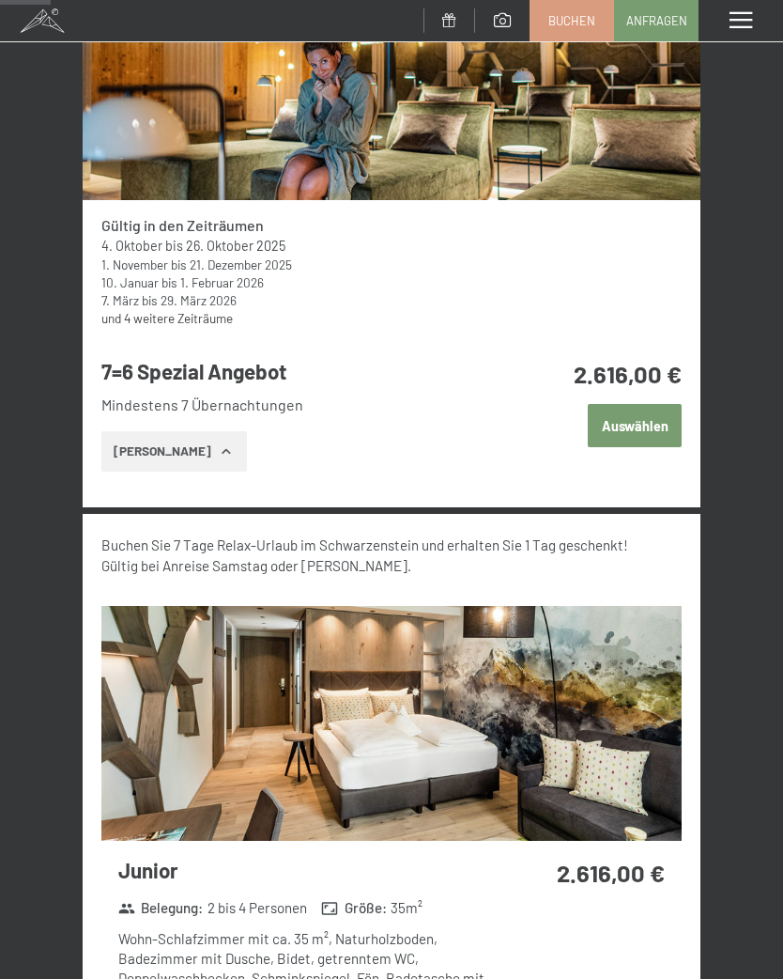
click at [629, 433] on button "Auswählen" at bounding box center [635, 425] width 94 height 43
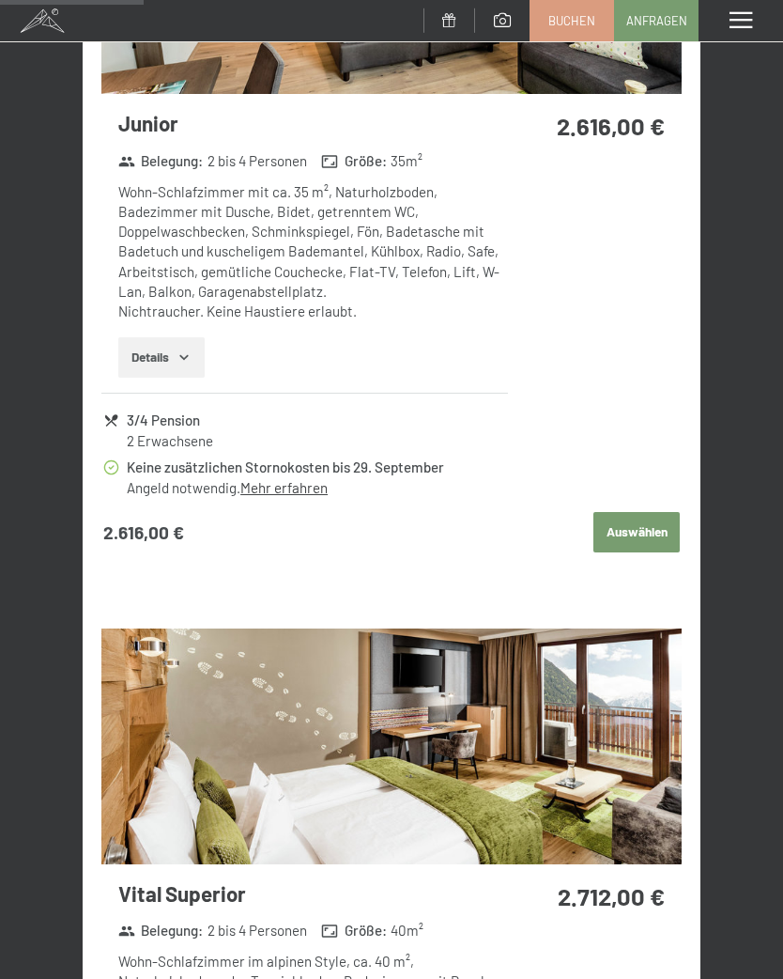
scroll to position [1161, 0]
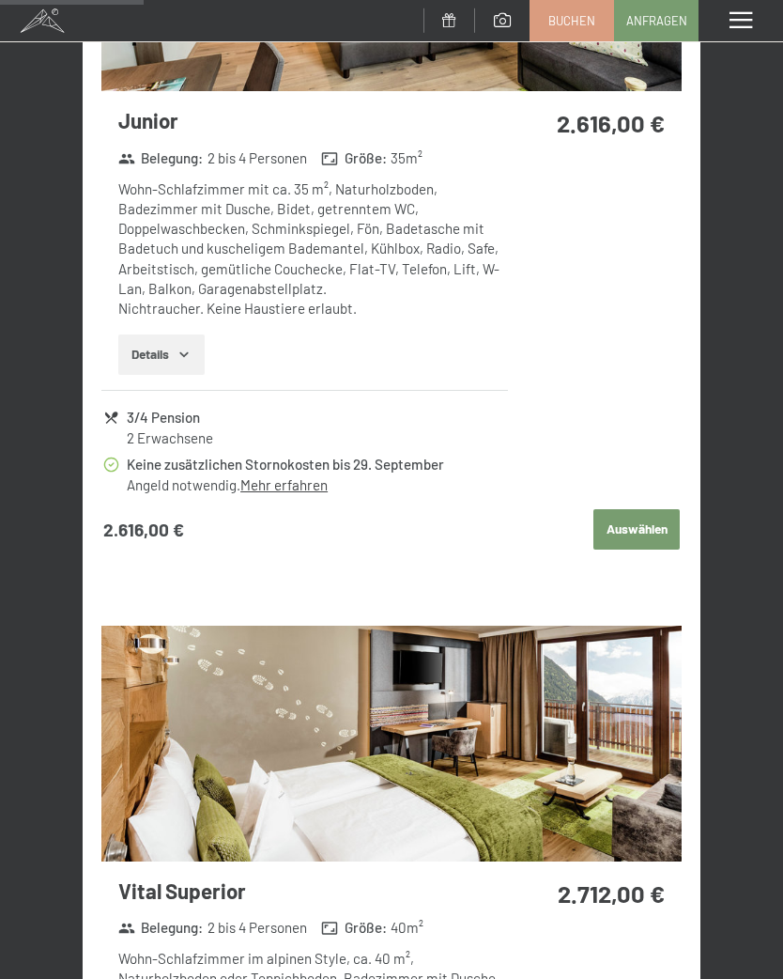
click at [639, 525] on button "Auswählen" at bounding box center [637, 529] width 86 height 41
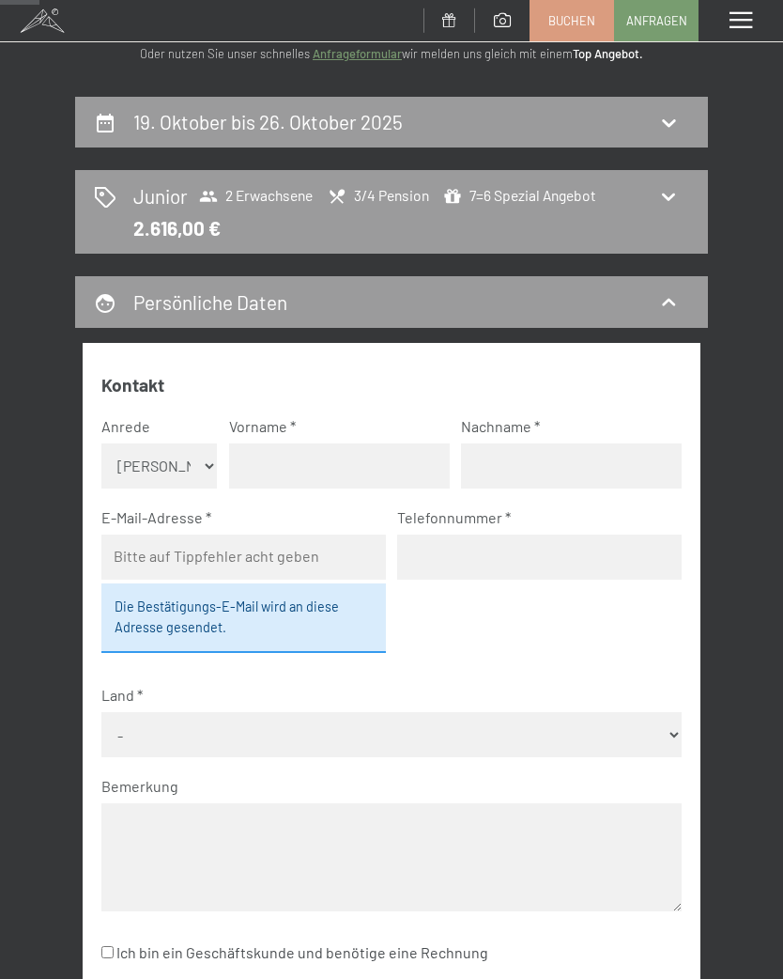
scroll to position [0, 0]
